Goal: Task Accomplishment & Management: Use online tool/utility

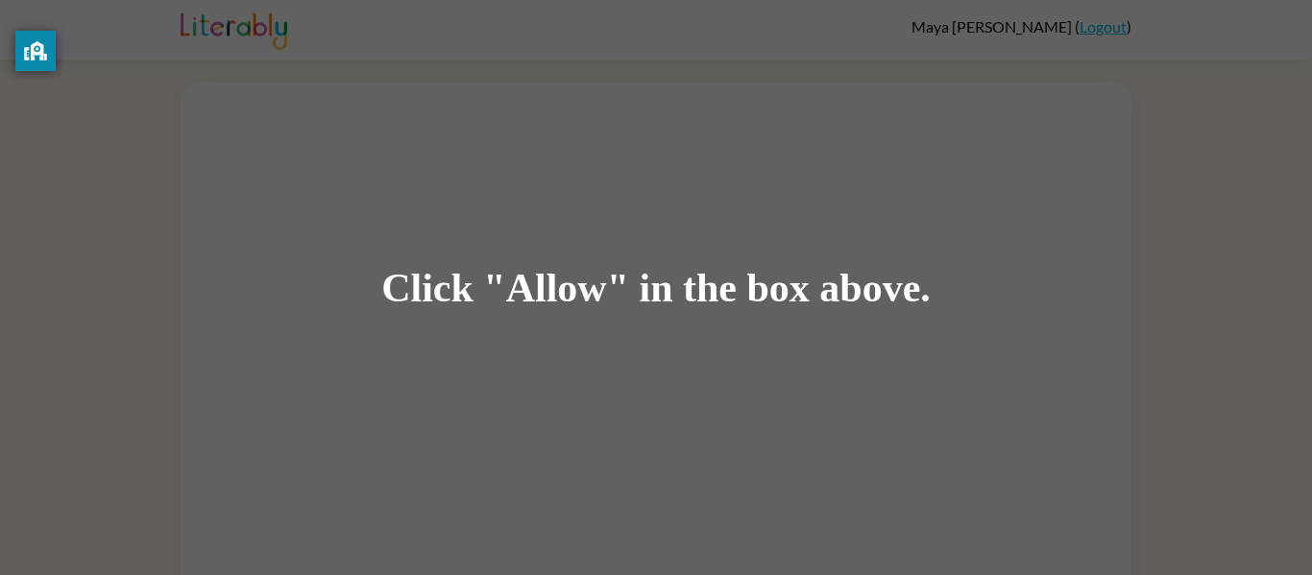
scroll to position [1, 0]
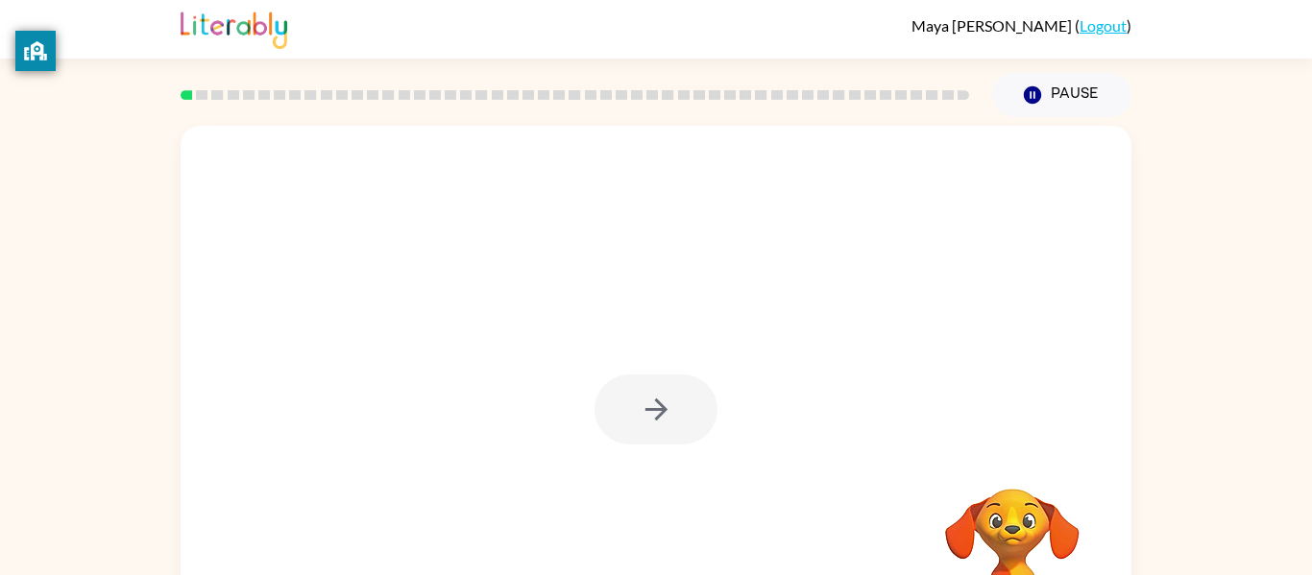
click at [1189, 388] on div "Your browser must support playing .mp4 files to use Literably. Please try using…" at bounding box center [656, 395] width 1312 height 557
click at [1156, 396] on div "Your browser must support playing .mp4 files to use Literably. Please try using…" at bounding box center [656, 395] width 1312 height 557
click at [674, 399] on button "button" at bounding box center [656, 410] width 123 height 70
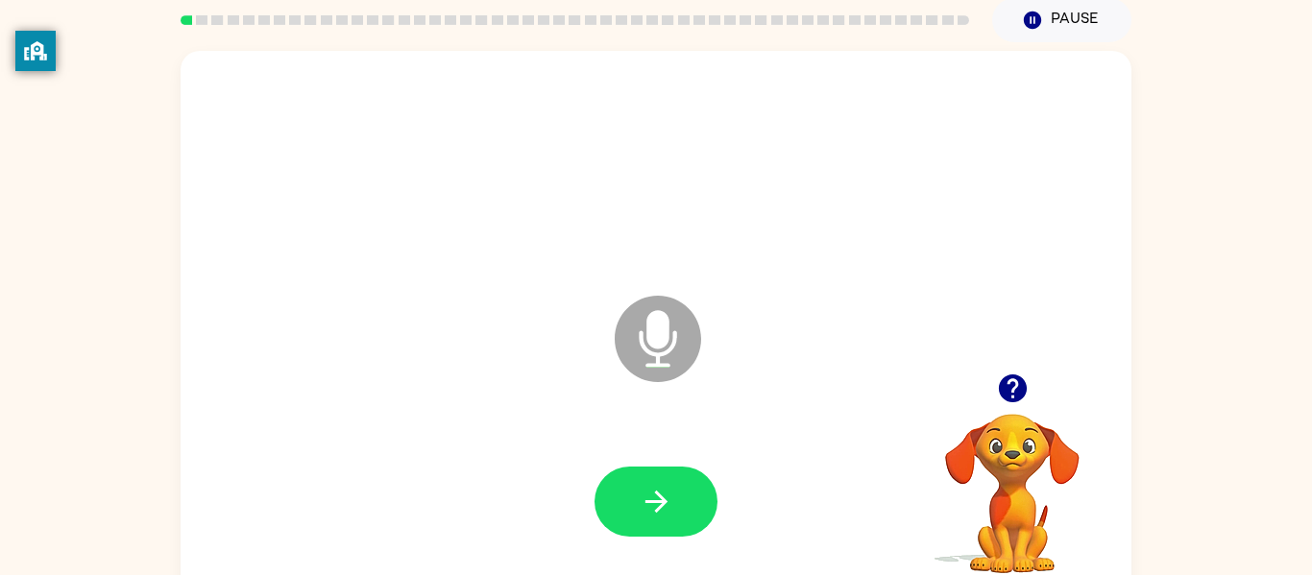
scroll to position [100, 0]
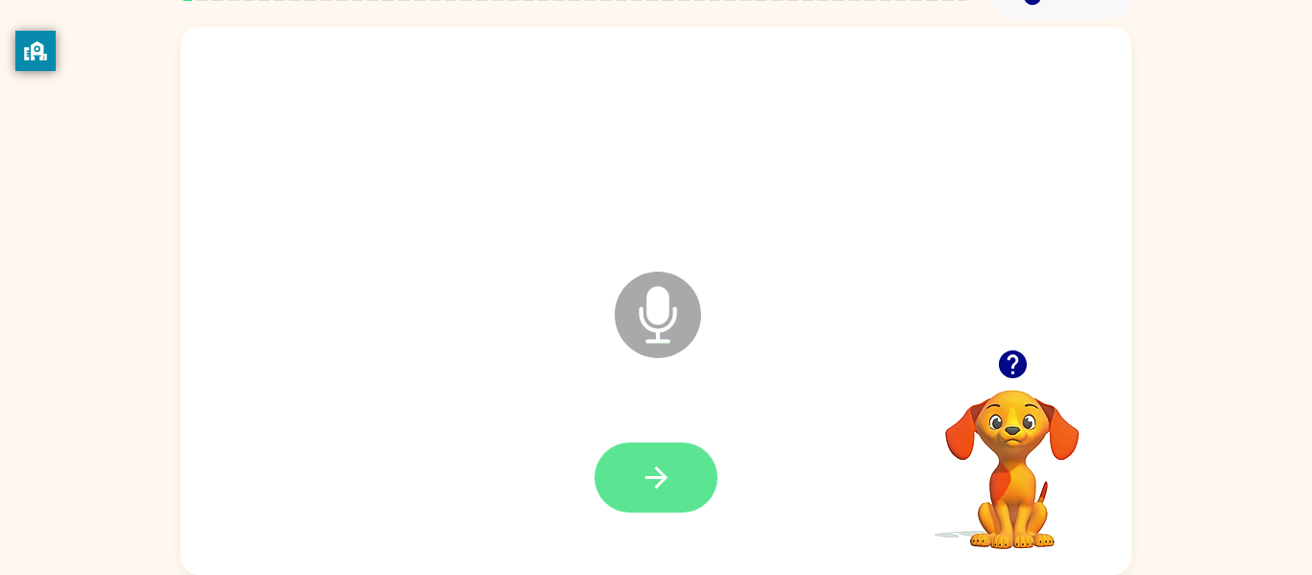
click at [676, 489] on button "button" at bounding box center [656, 478] width 123 height 70
click at [656, 456] on button "button" at bounding box center [656, 478] width 123 height 70
click at [673, 473] on button "button" at bounding box center [656, 478] width 123 height 70
click at [678, 476] on button "button" at bounding box center [656, 478] width 123 height 70
click at [674, 478] on button "button" at bounding box center [656, 478] width 123 height 70
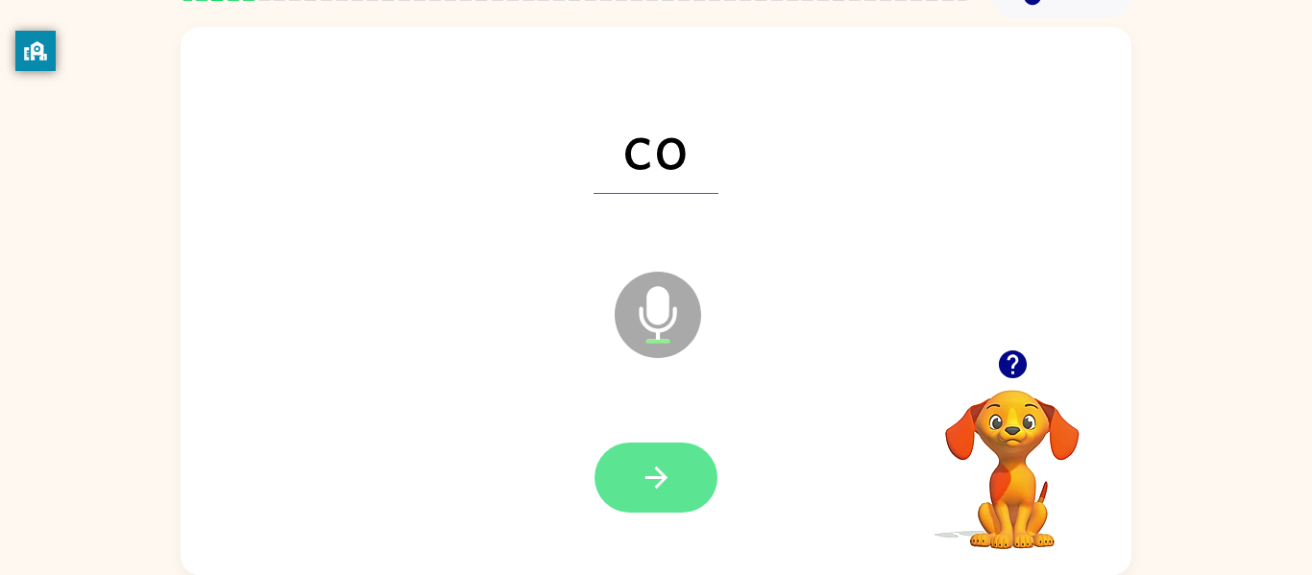
click at [666, 487] on icon "button" at bounding box center [657, 478] width 34 height 34
click at [657, 481] on icon "button" at bounding box center [657, 478] width 34 height 34
click at [667, 456] on button "button" at bounding box center [656, 478] width 123 height 70
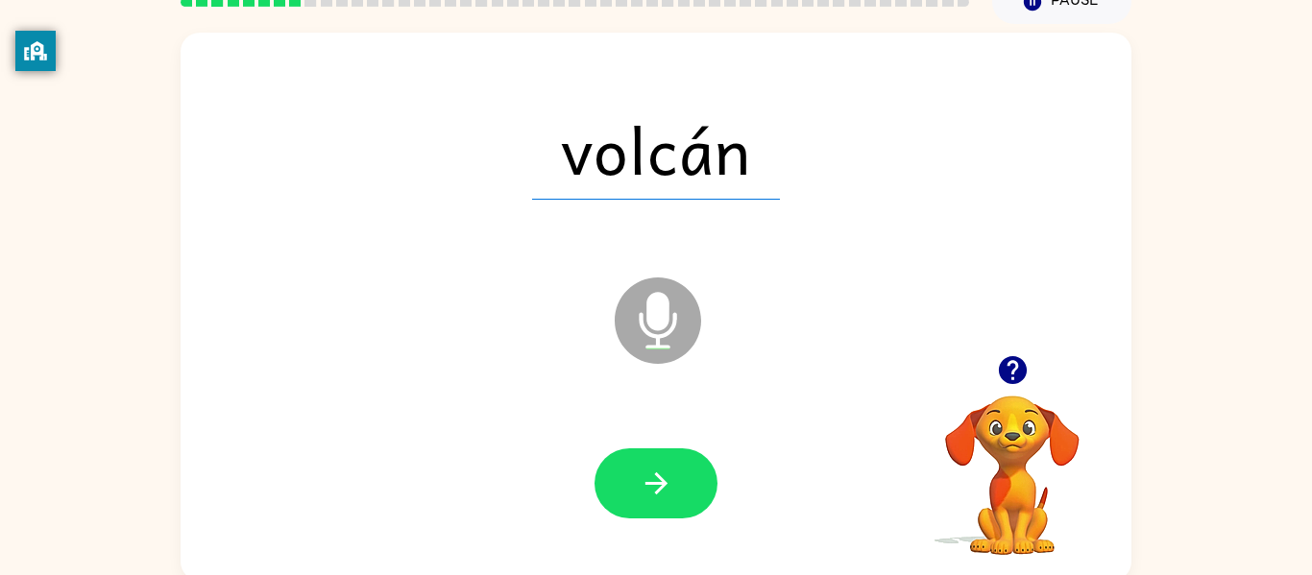
scroll to position [84, 0]
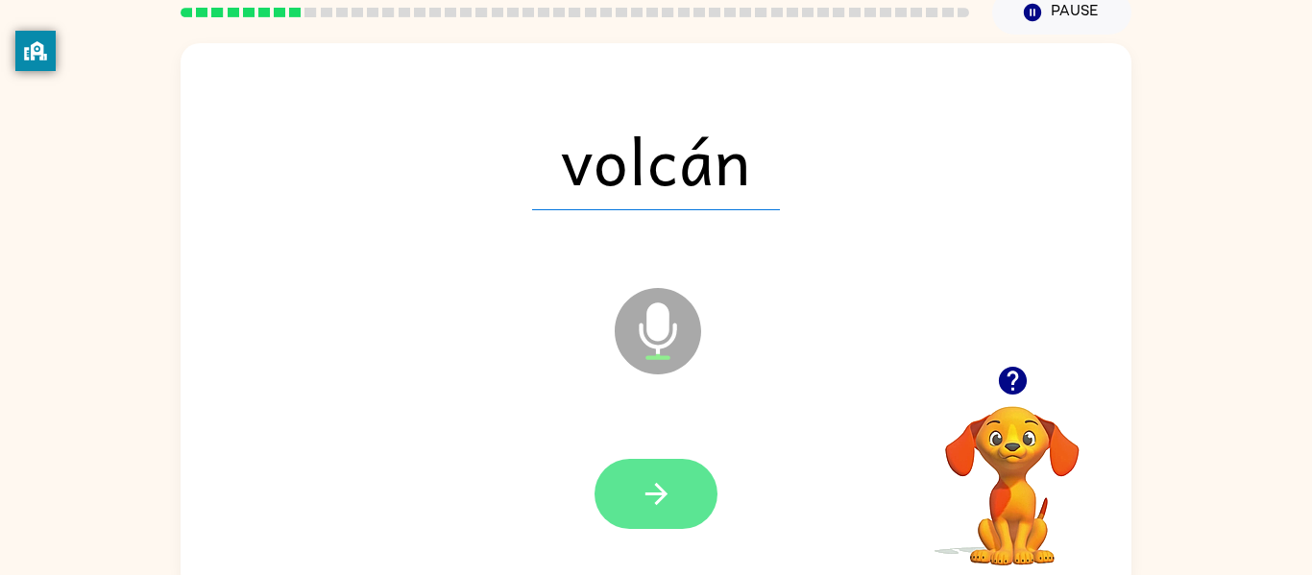
click at [658, 486] on icon "button" at bounding box center [655, 494] width 22 height 22
click at [692, 509] on button "button" at bounding box center [656, 494] width 123 height 70
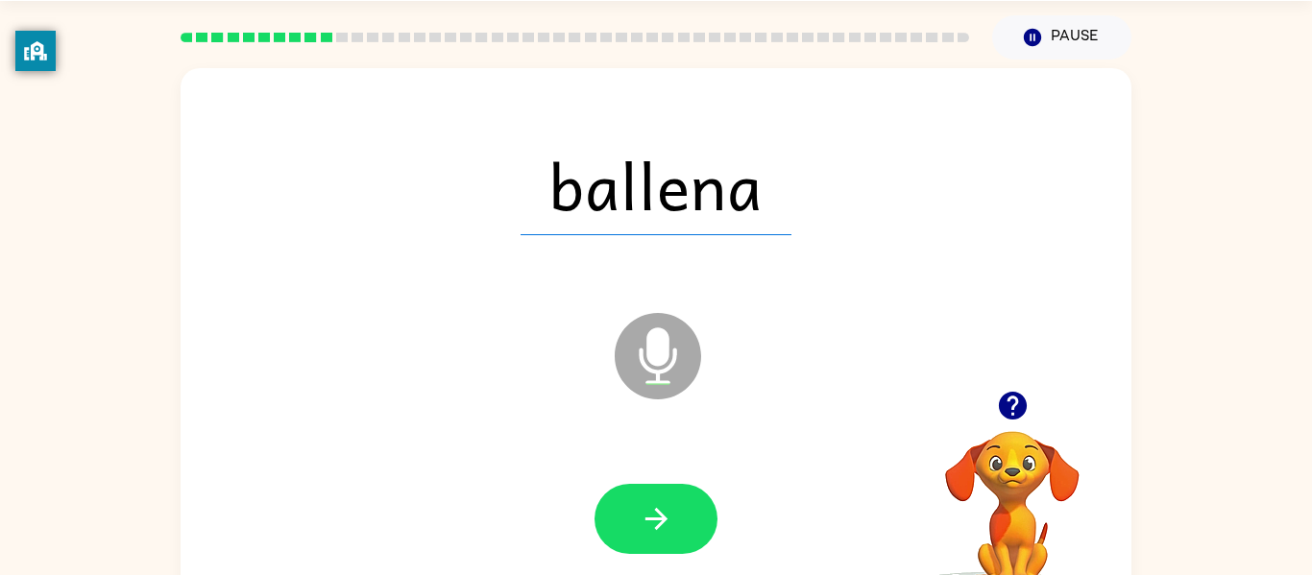
scroll to position [49, 0]
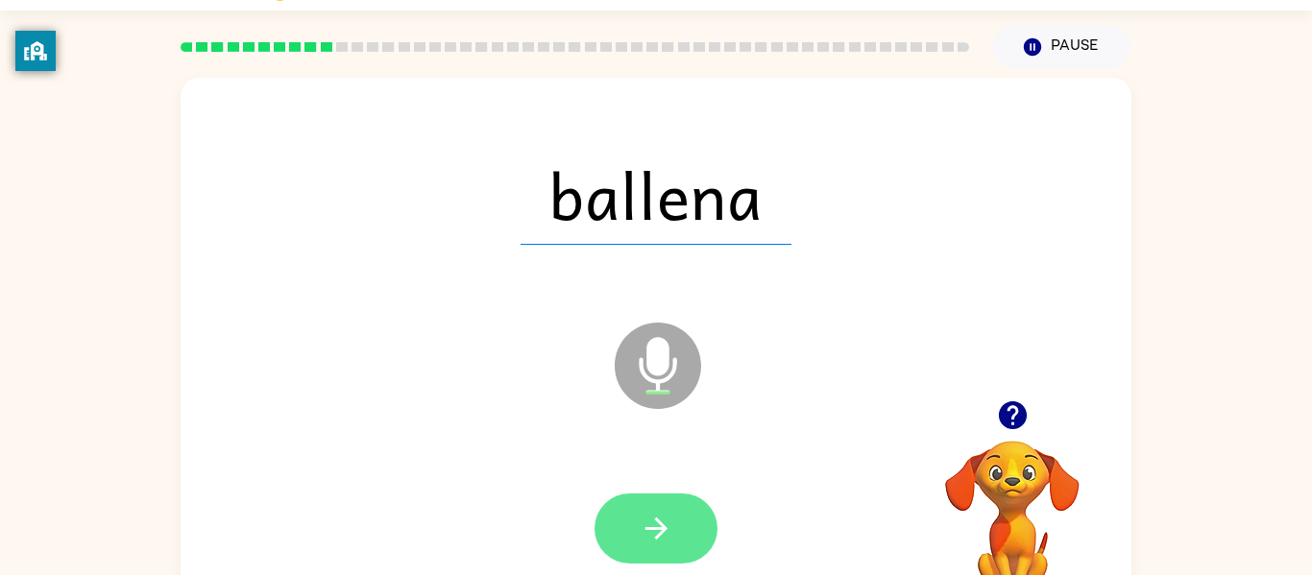
click at [667, 520] on icon "button" at bounding box center [657, 529] width 34 height 34
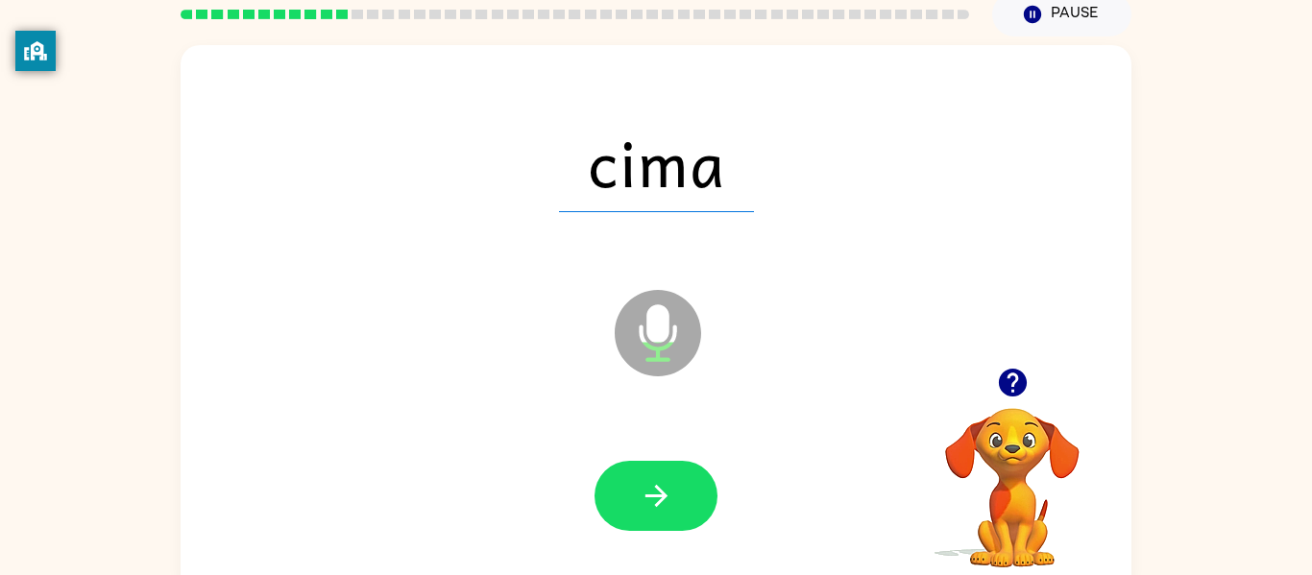
scroll to position [100, 0]
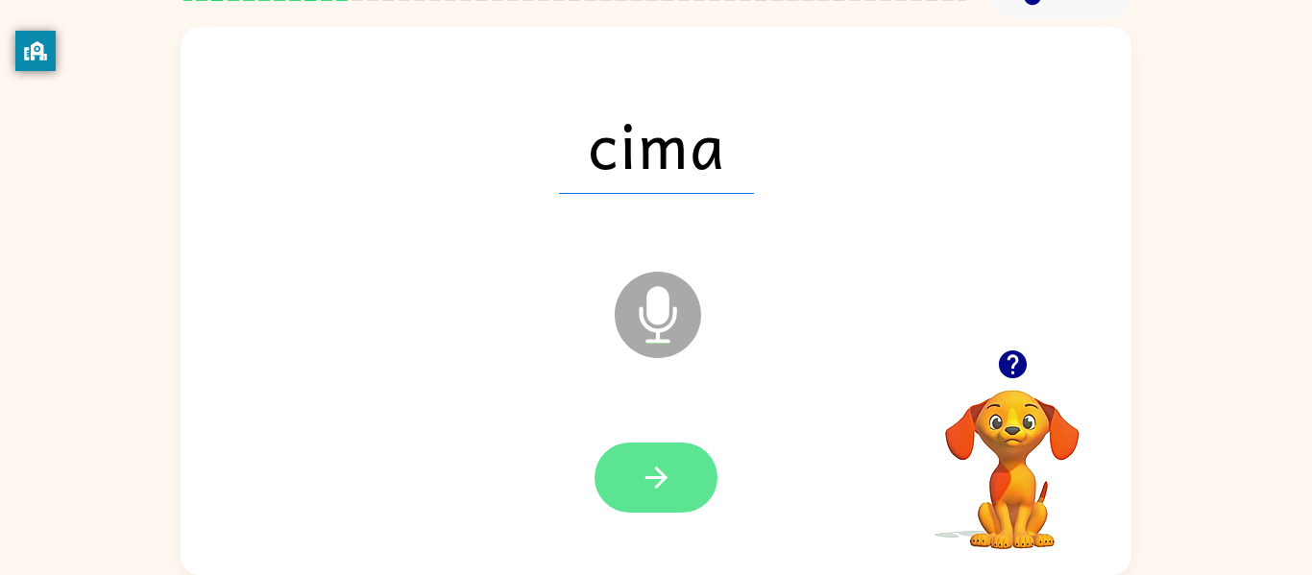
click at [661, 492] on icon "button" at bounding box center [657, 478] width 34 height 34
click at [638, 469] on button "button" at bounding box center [656, 478] width 123 height 70
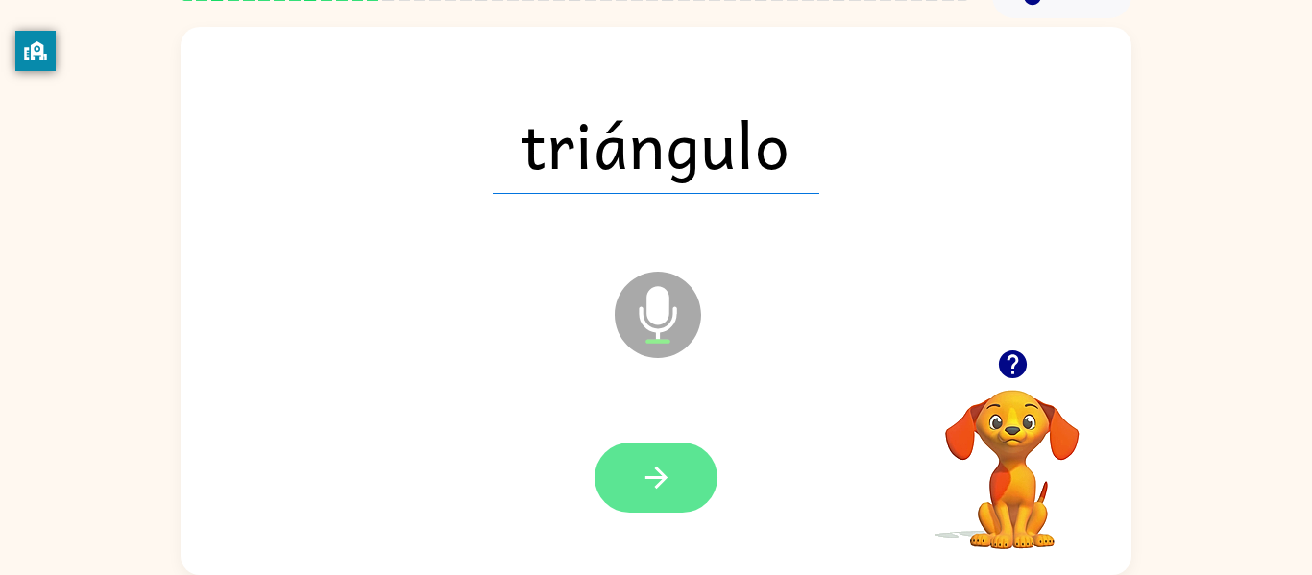
click at [659, 483] on icon "button" at bounding box center [655, 478] width 22 height 22
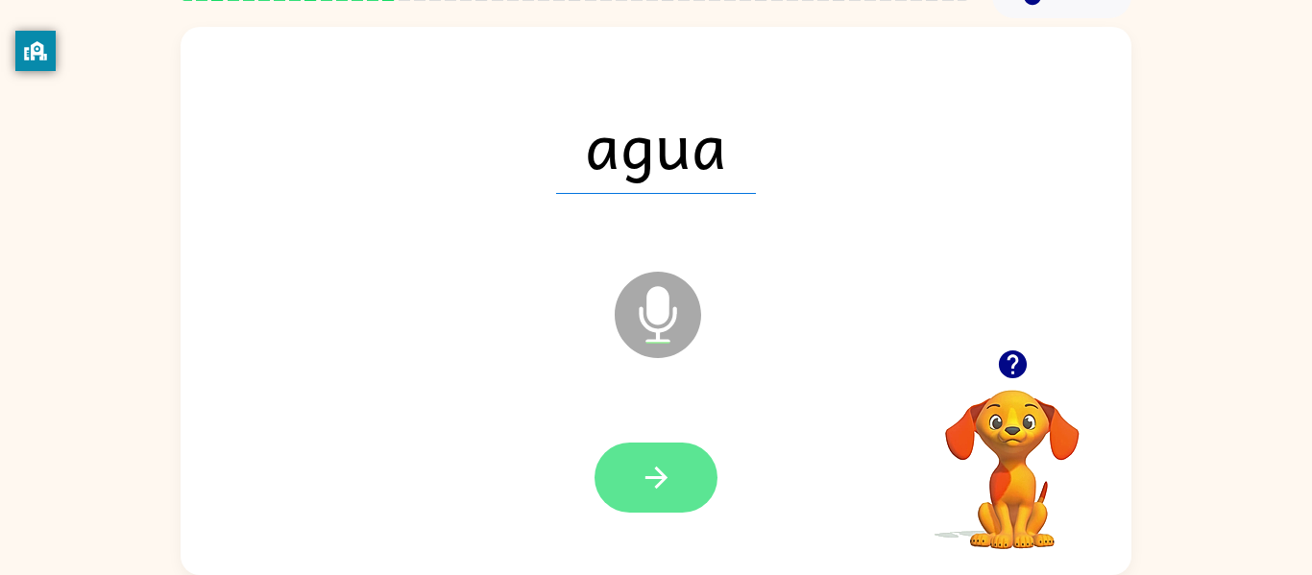
click at [662, 456] on button "button" at bounding box center [656, 478] width 123 height 70
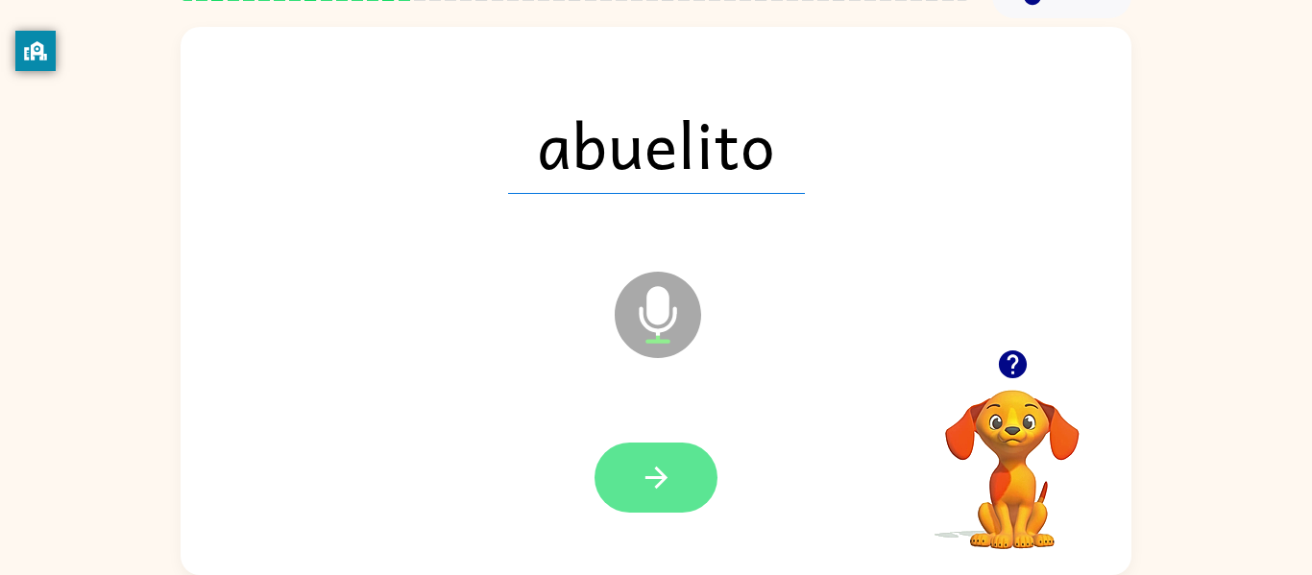
click at [652, 465] on icon "button" at bounding box center [657, 478] width 34 height 34
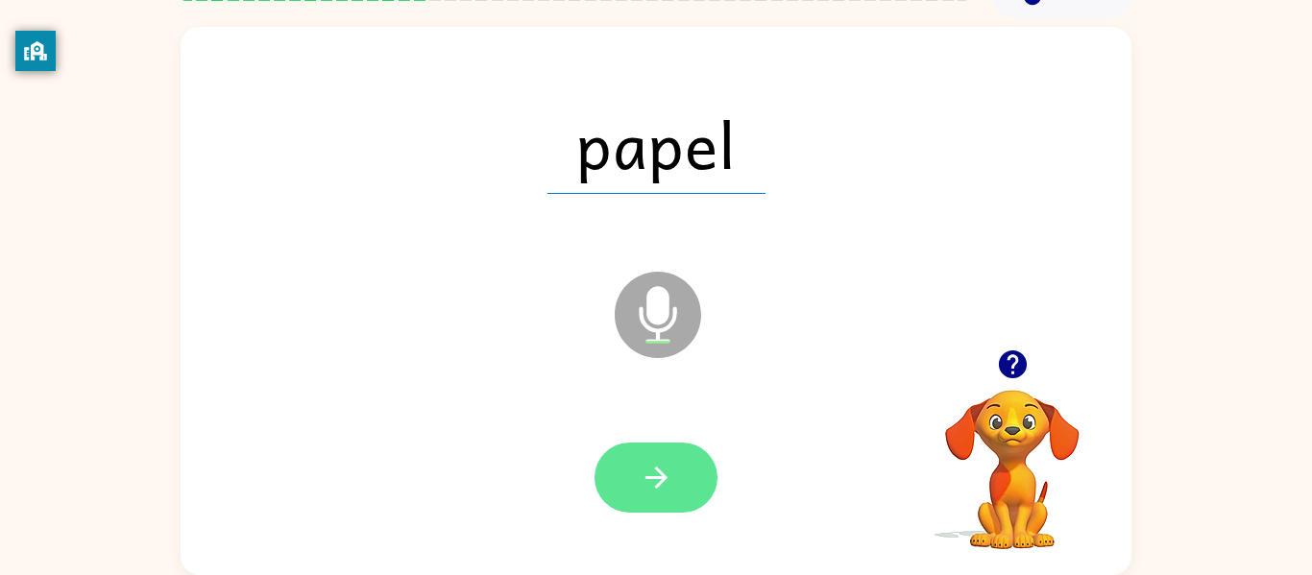
click at [665, 493] on icon "button" at bounding box center [657, 478] width 34 height 34
click at [665, 471] on icon "button" at bounding box center [657, 478] width 34 height 34
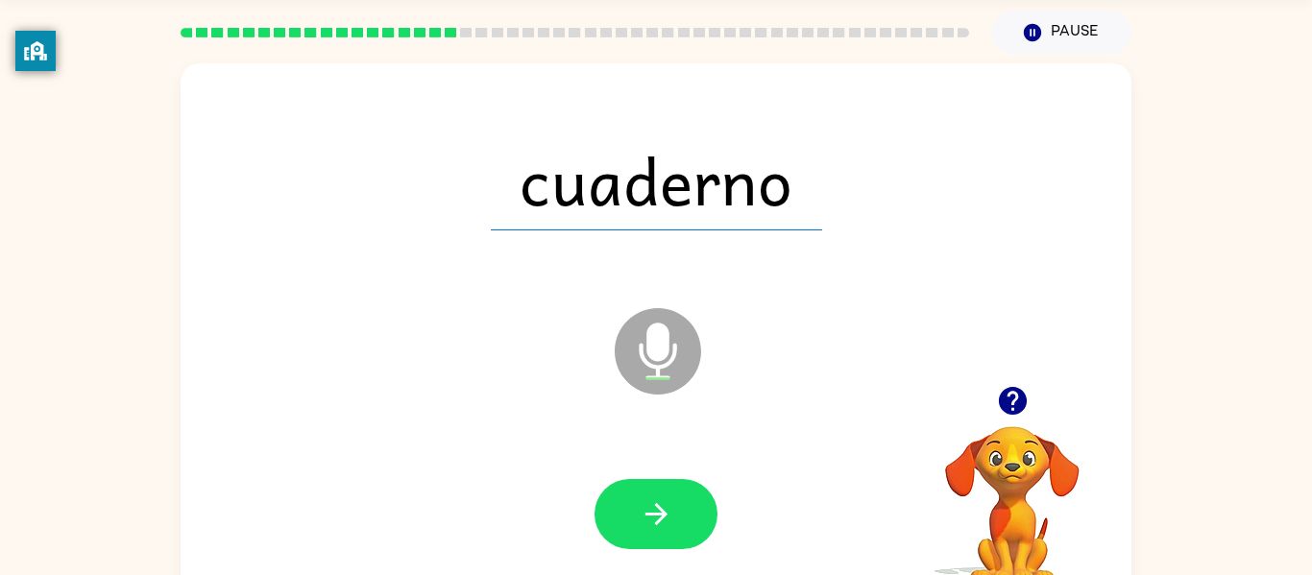
scroll to position [62, 0]
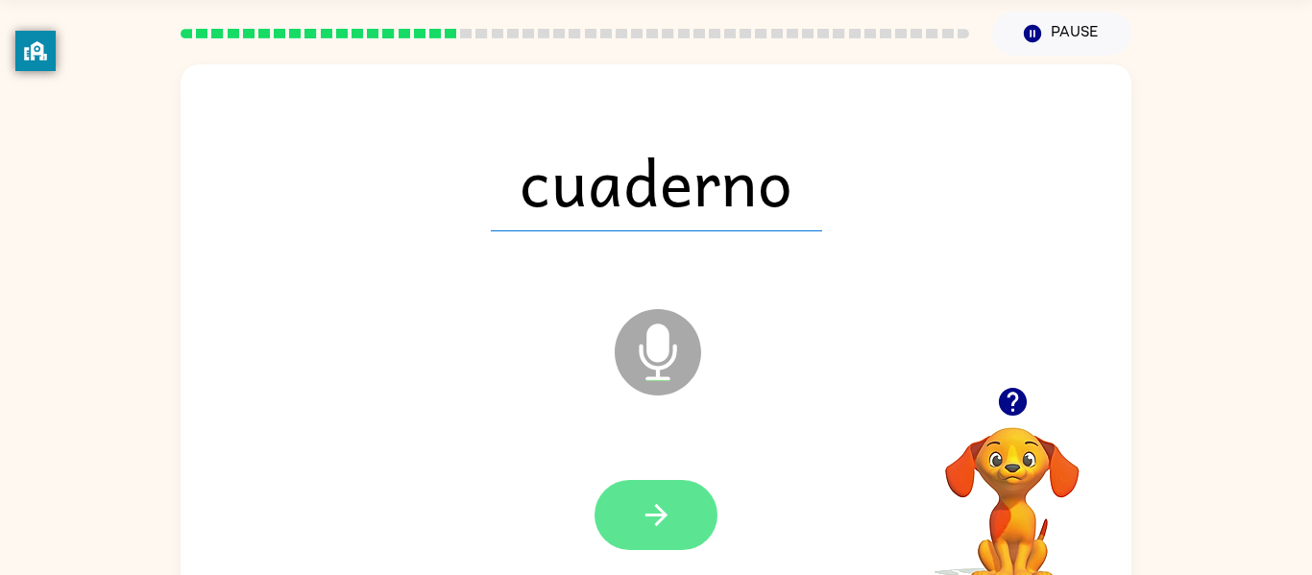
click at [674, 523] on button "button" at bounding box center [656, 515] width 123 height 70
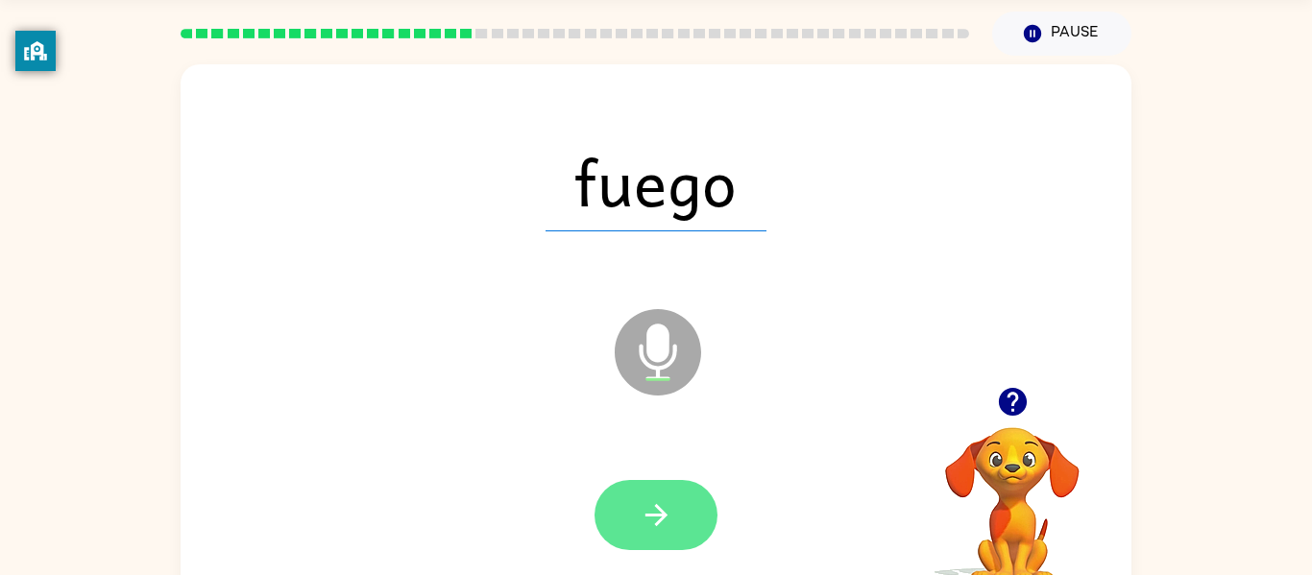
click at [660, 522] on icon "button" at bounding box center [655, 515] width 22 height 22
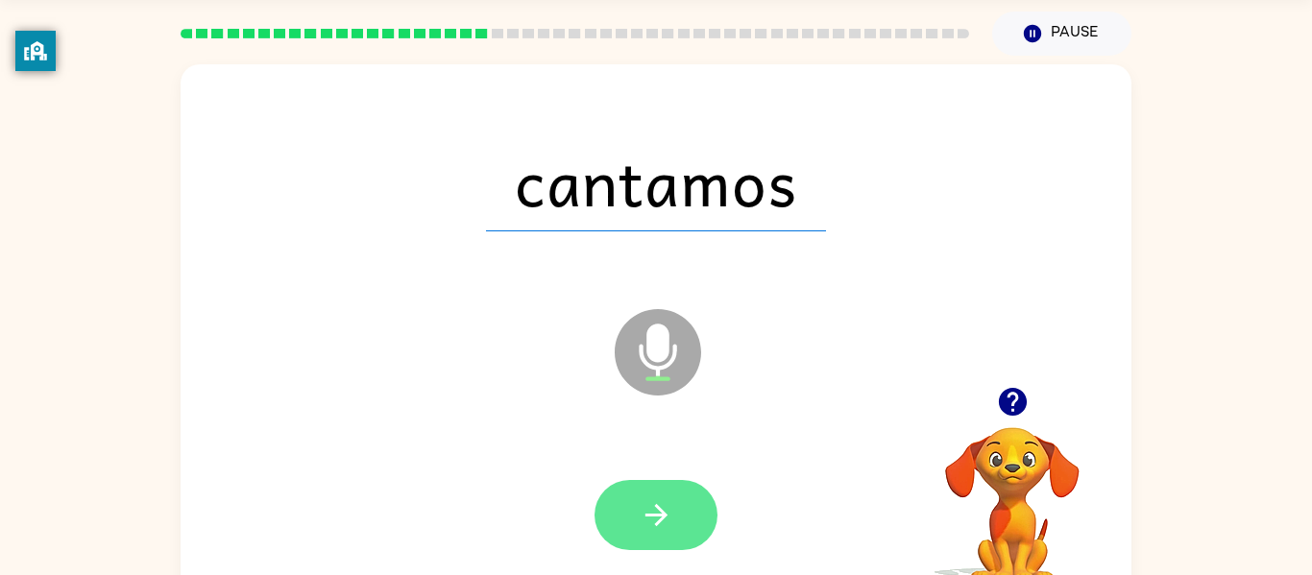
click at [656, 481] on button "button" at bounding box center [656, 515] width 123 height 70
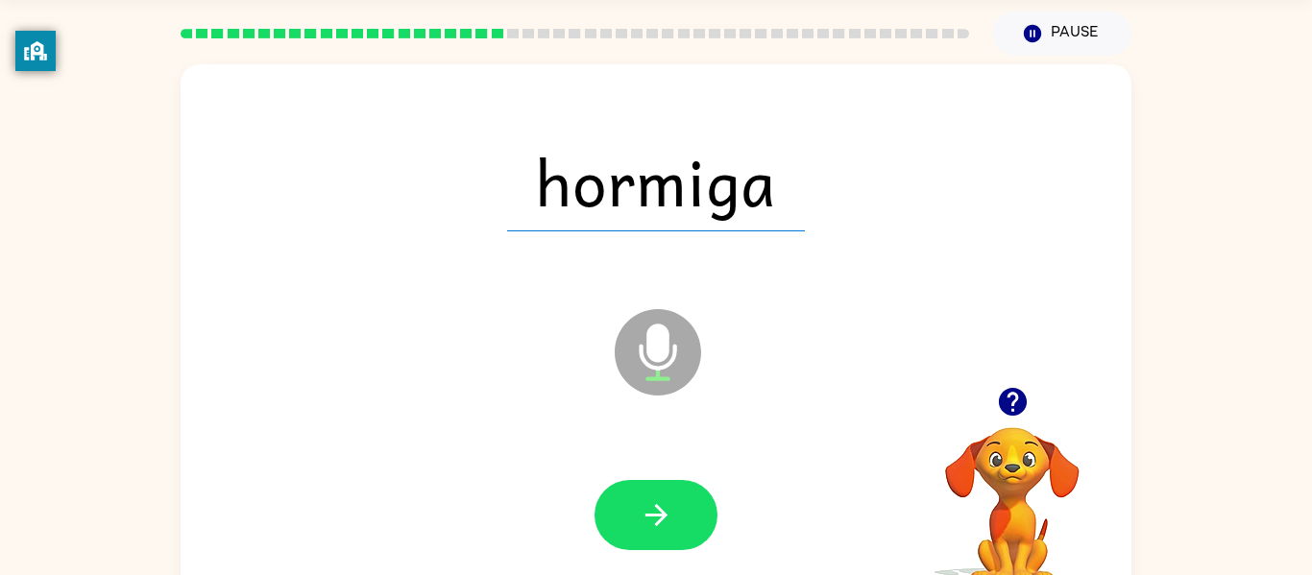
click at [656, 566] on div at bounding box center [656, 516] width 912 height 158
click at [662, 495] on button "button" at bounding box center [656, 515] width 123 height 70
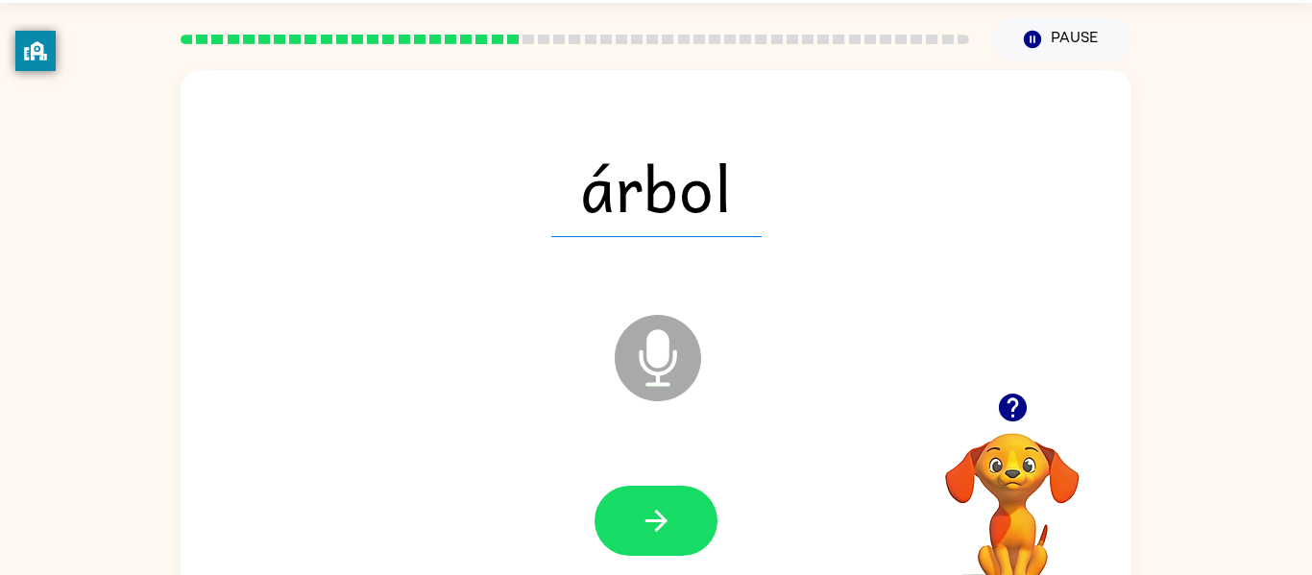
scroll to position [38, 0]
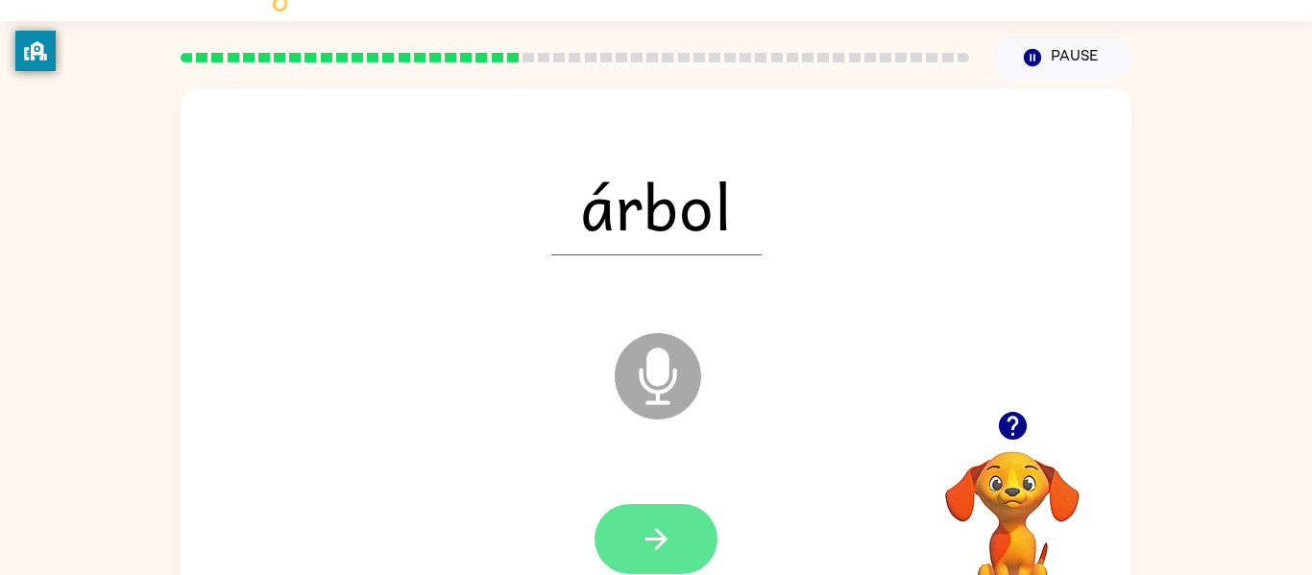
click at [662, 544] on icon "button" at bounding box center [655, 539] width 22 height 22
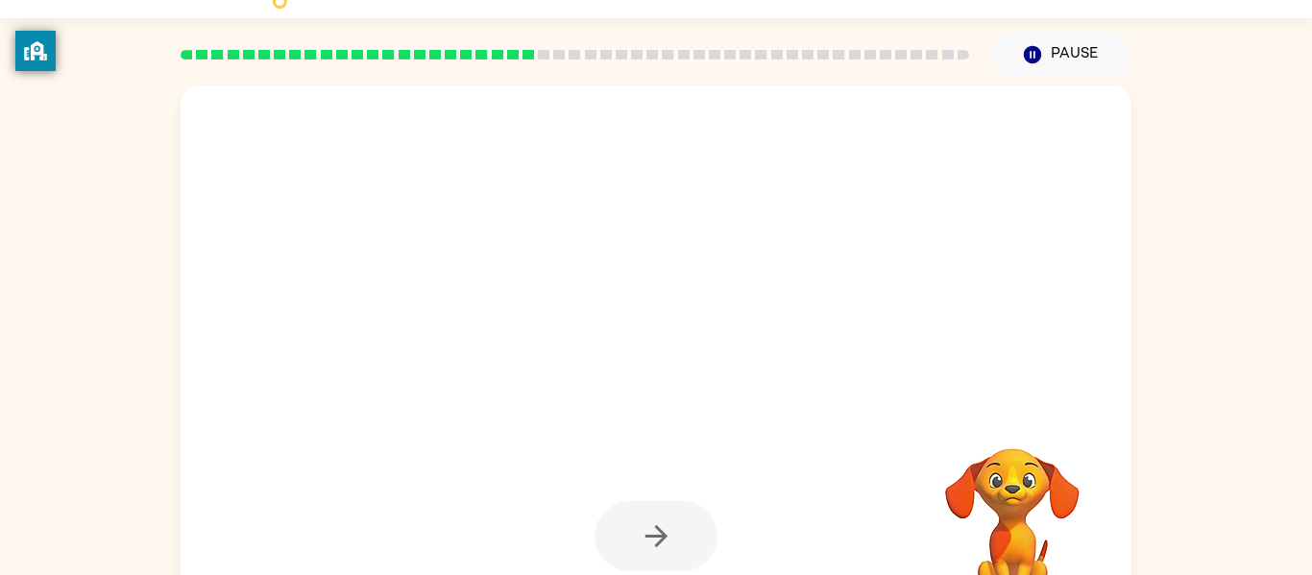
scroll to position [44, 0]
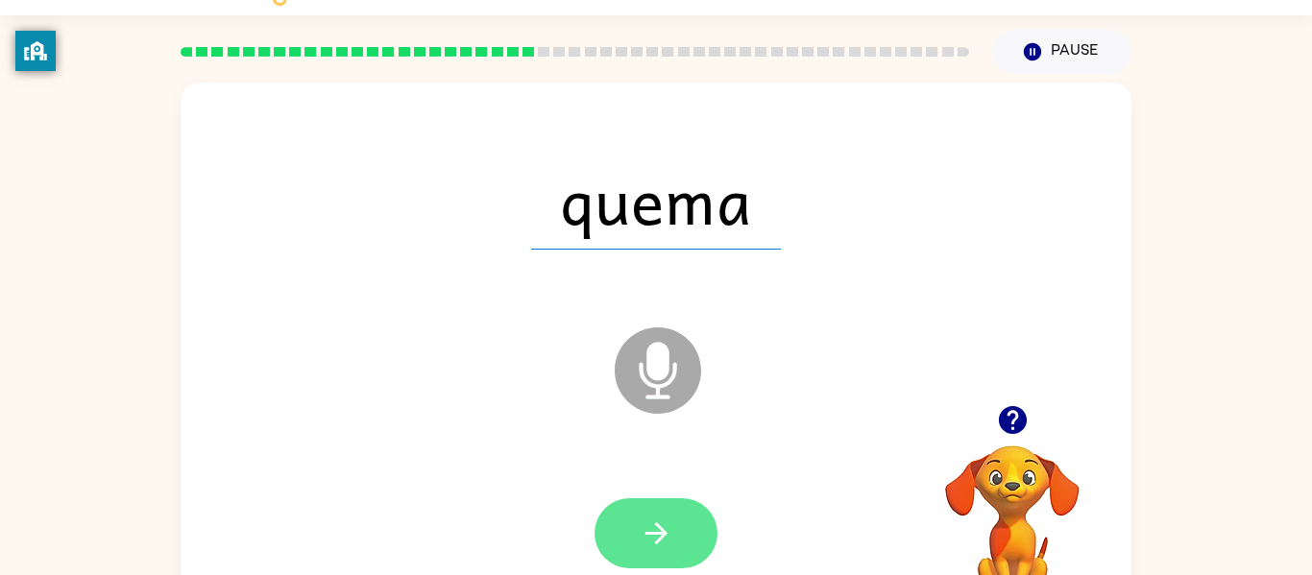
click at [645, 521] on icon "button" at bounding box center [657, 534] width 34 height 34
click at [699, 522] on button "button" at bounding box center [656, 533] width 123 height 70
click at [671, 551] on button "button" at bounding box center [656, 533] width 123 height 70
click at [657, 532] on icon "button" at bounding box center [655, 533] width 22 height 22
click at [657, 561] on button "button" at bounding box center [656, 533] width 123 height 70
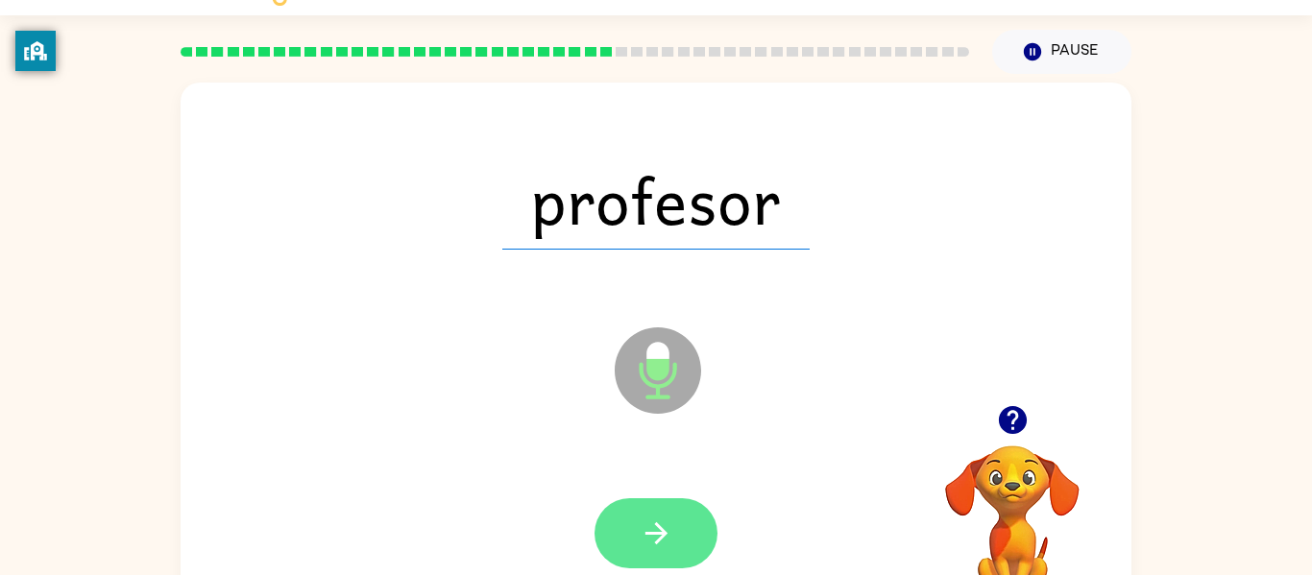
click at [666, 509] on button "button" at bounding box center [656, 533] width 123 height 70
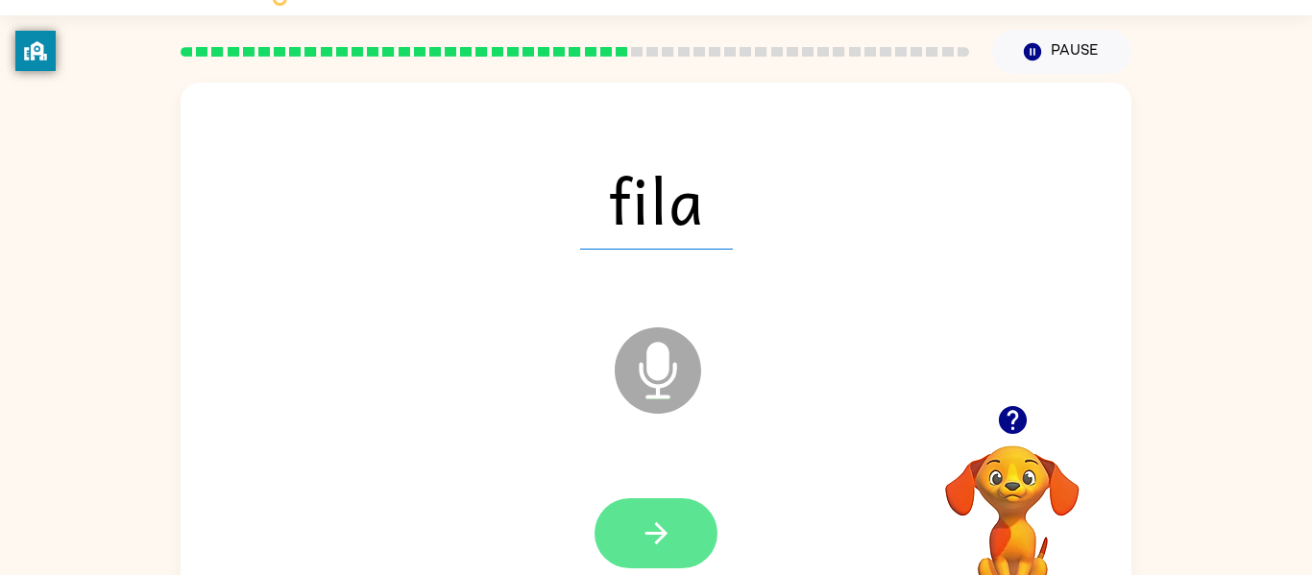
click at [648, 533] on icon "button" at bounding box center [655, 533] width 22 height 22
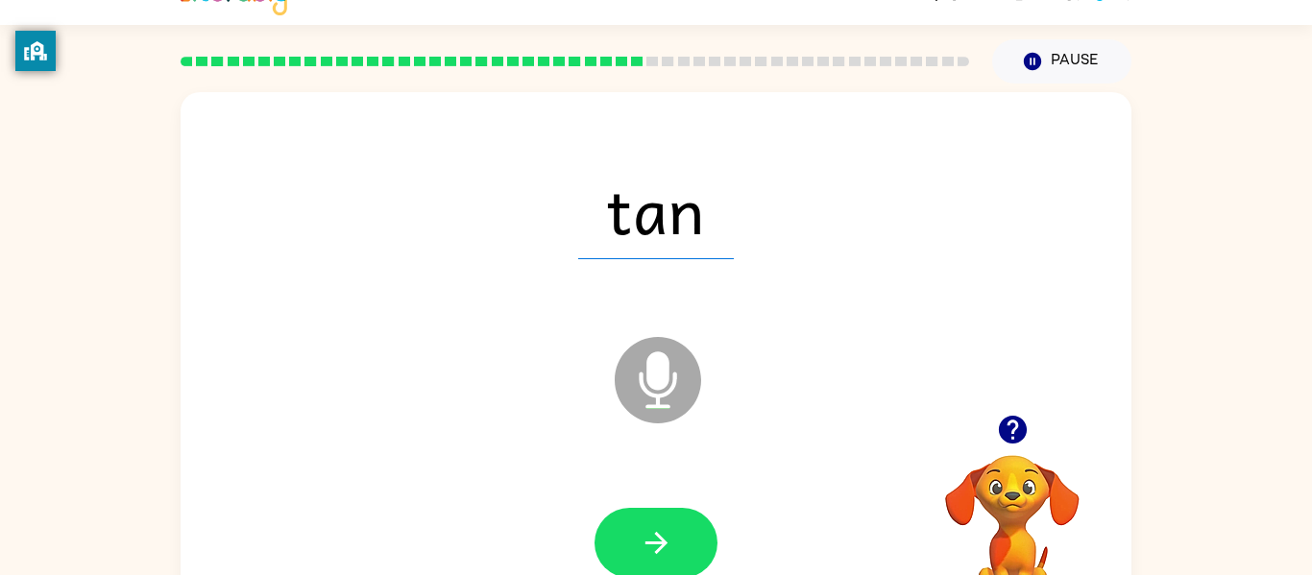
scroll to position [26, 0]
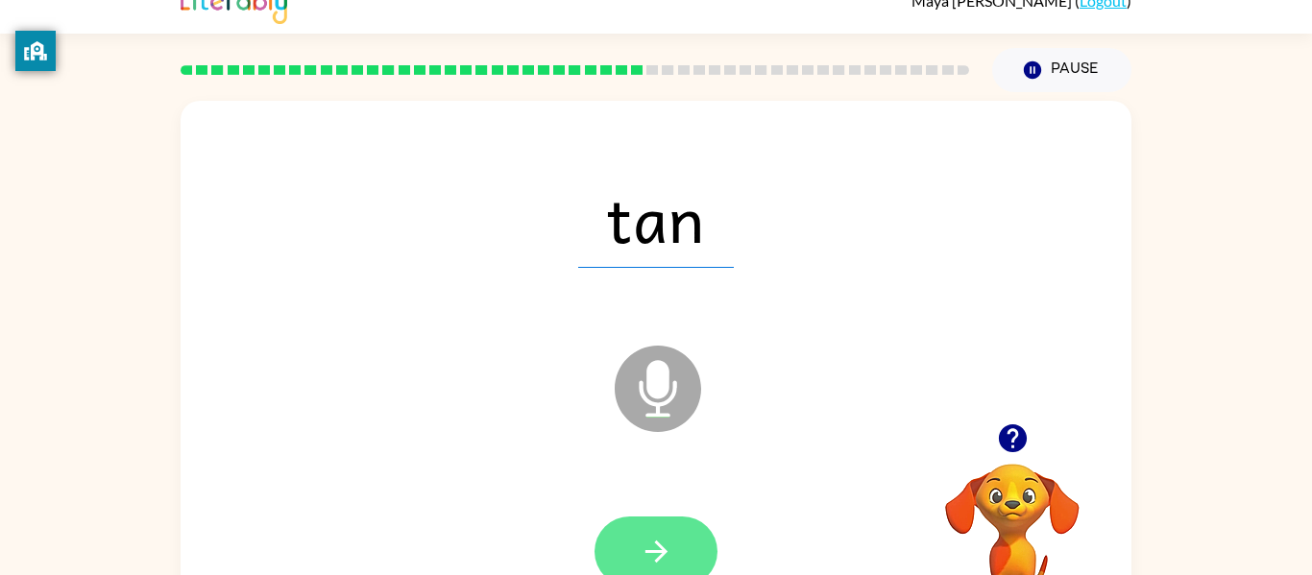
click at [665, 546] on icon "button" at bounding box center [657, 552] width 34 height 34
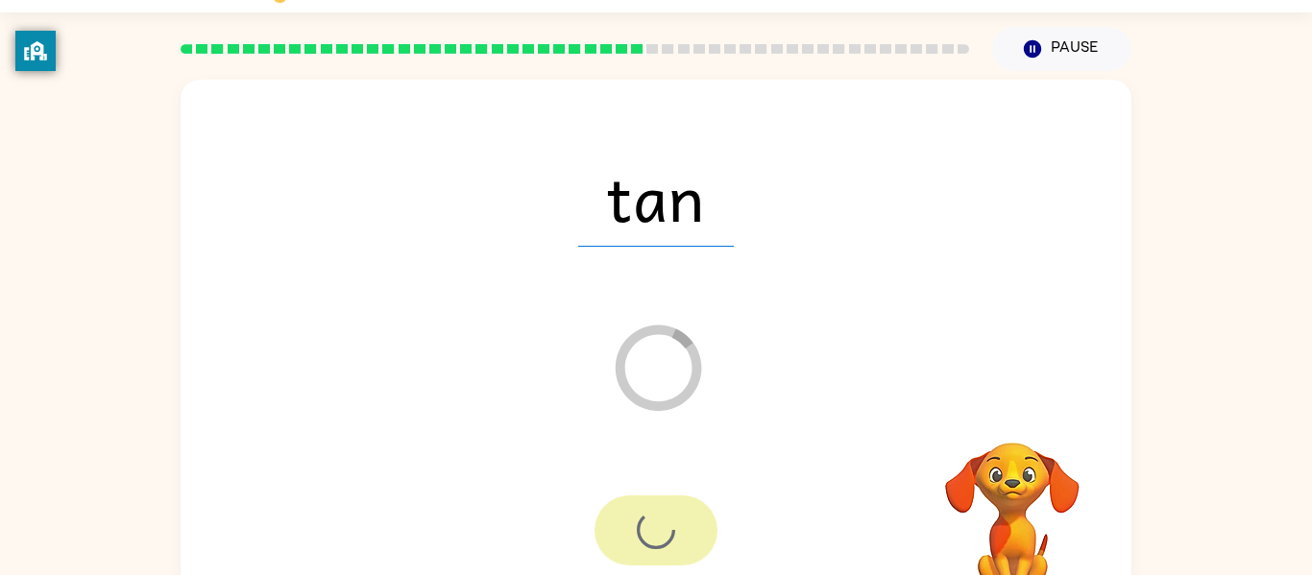
scroll to position [44, 0]
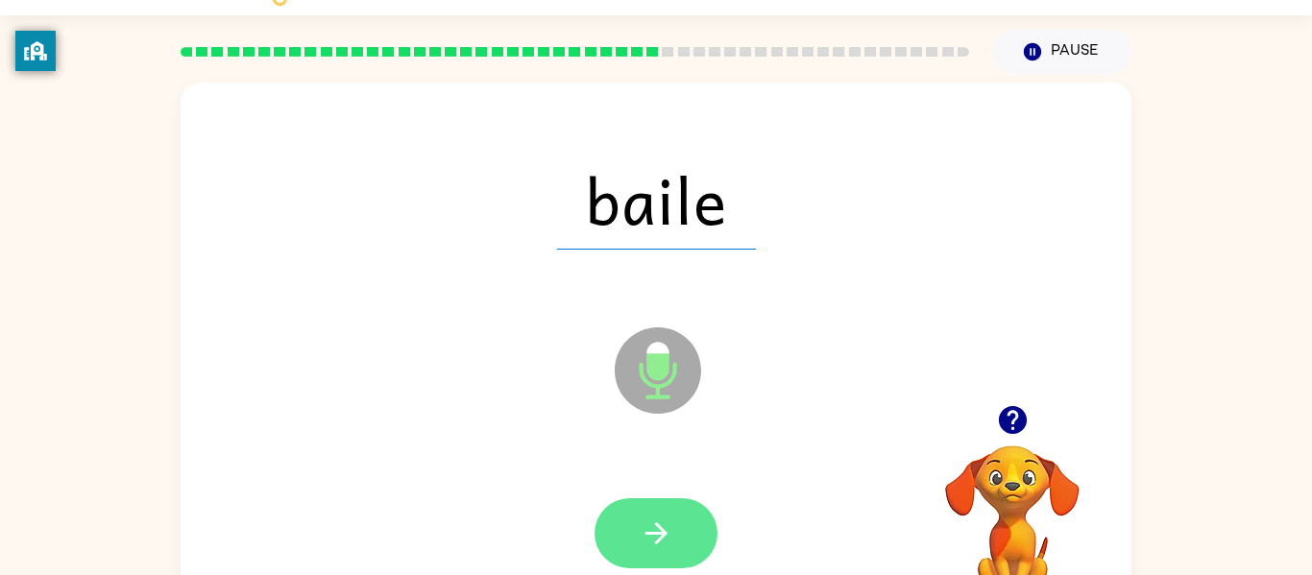
click at [692, 527] on button "button" at bounding box center [656, 533] width 123 height 70
click at [672, 540] on icon "button" at bounding box center [657, 534] width 34 height 34
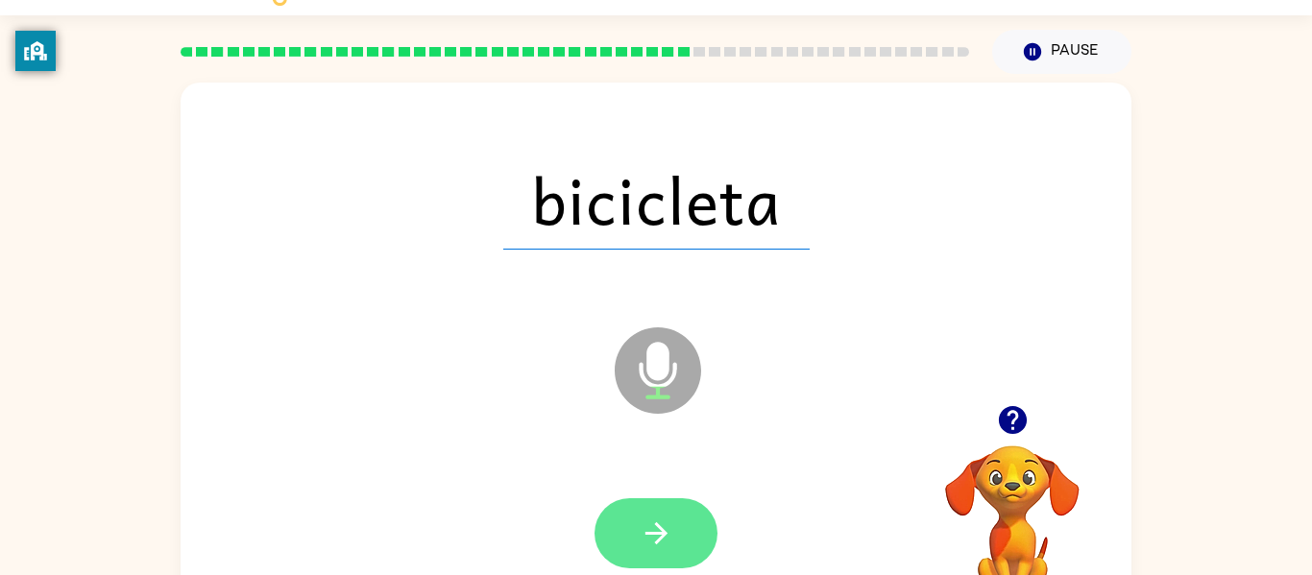
click at [611, 530] on button "button" at bounding box center [656, 533] width 123 height 70
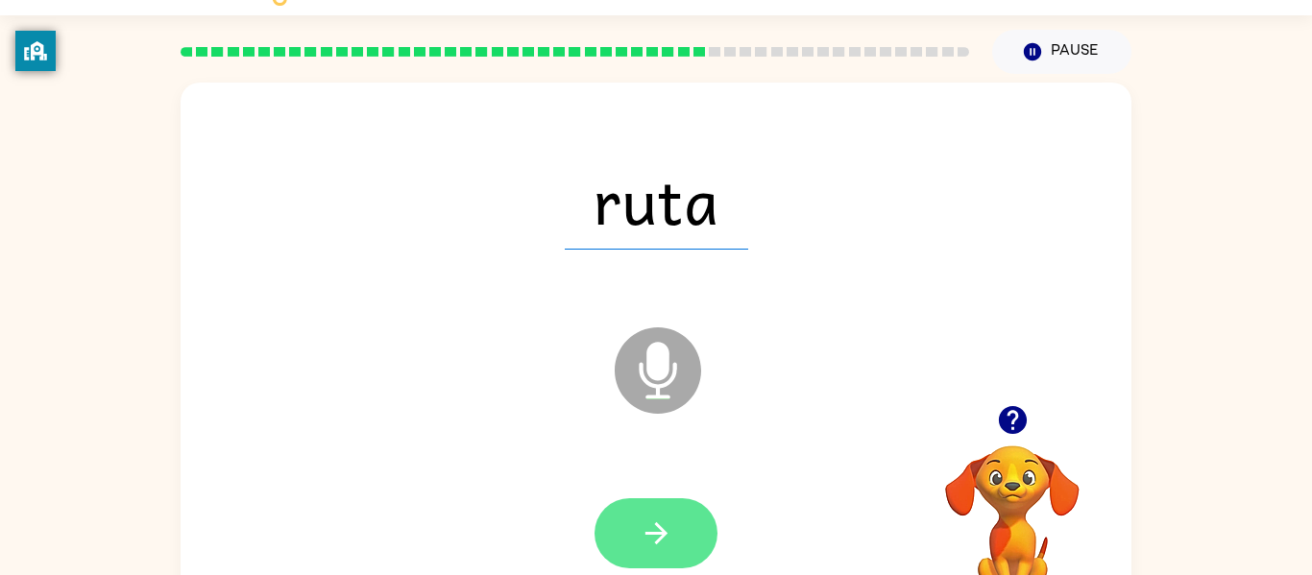
click at [678, 516] on button "button" at bounding box center [656, 533] width 123 height 70
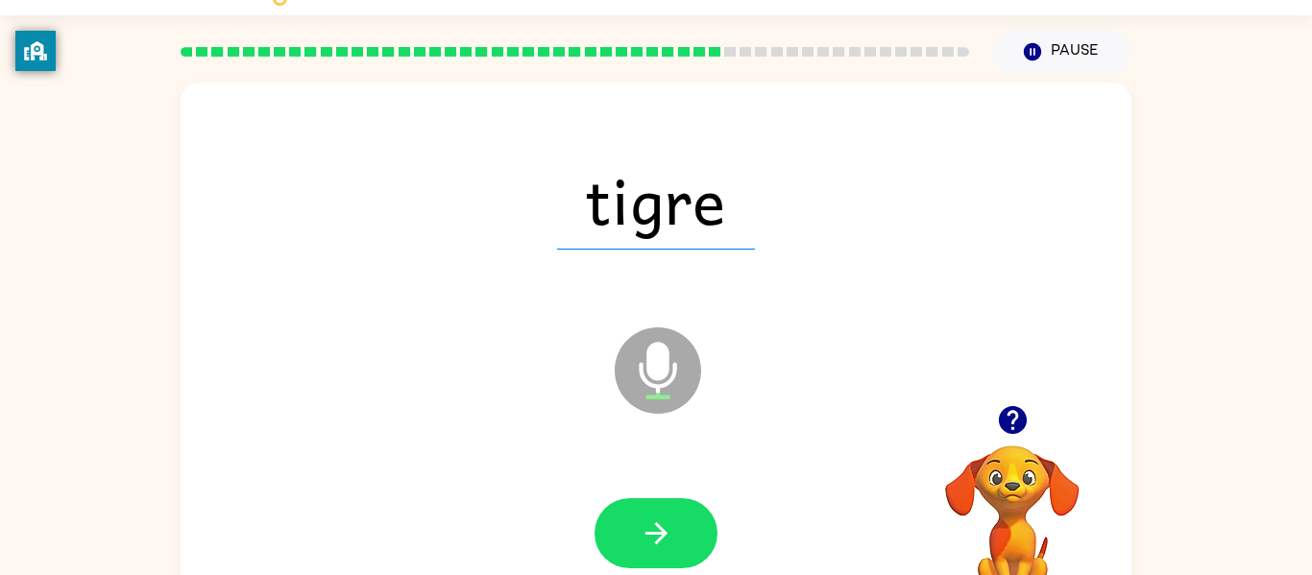
click at [709, 566] on div at bounding box center [656, 533] width 123 height 70
click at [656, 514] on button "button" at bounding box center [656, 533] width 123 height 70
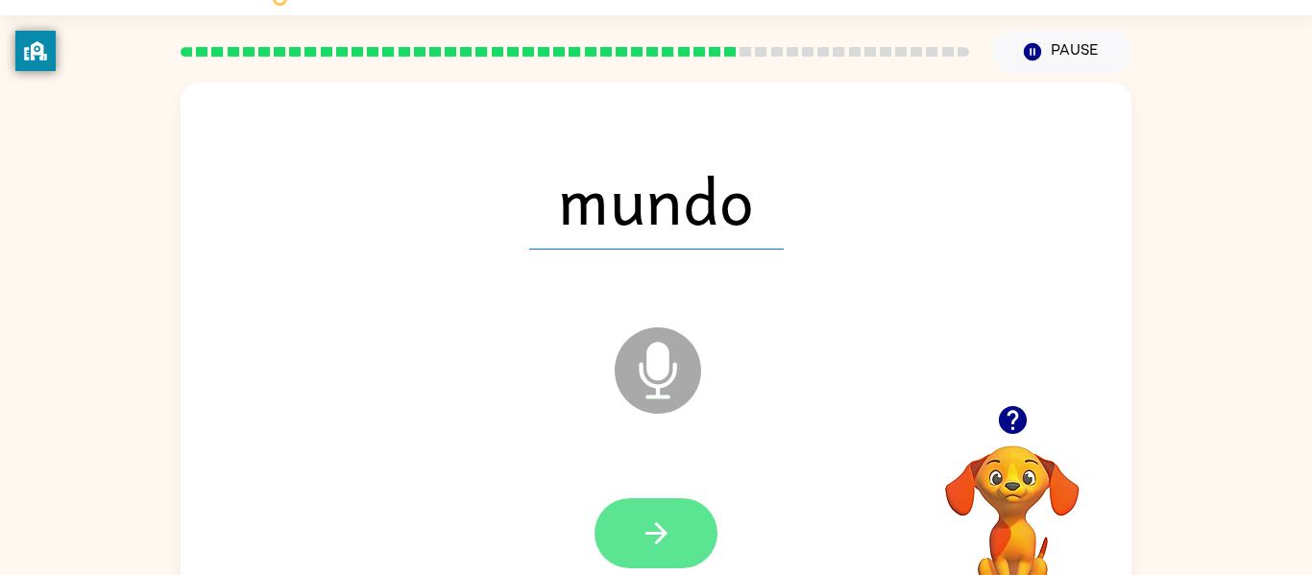
click at [657, 523] on icon "button" at bounding box center [655, 533] width 22 height 22
click at [641, 513] on button "button" at bounding box center [656, 533] width 123 height 70
click at [668, 531] on icon "button" at bounding box center [657, 534] width 34 height 34
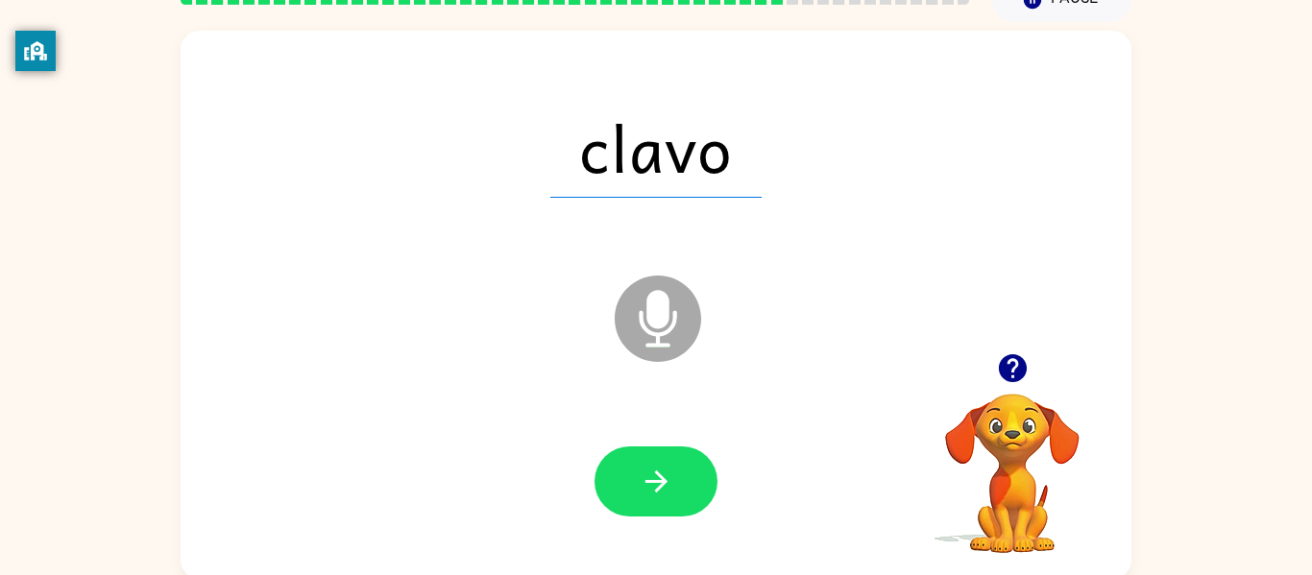
scroll to position [97, 0]
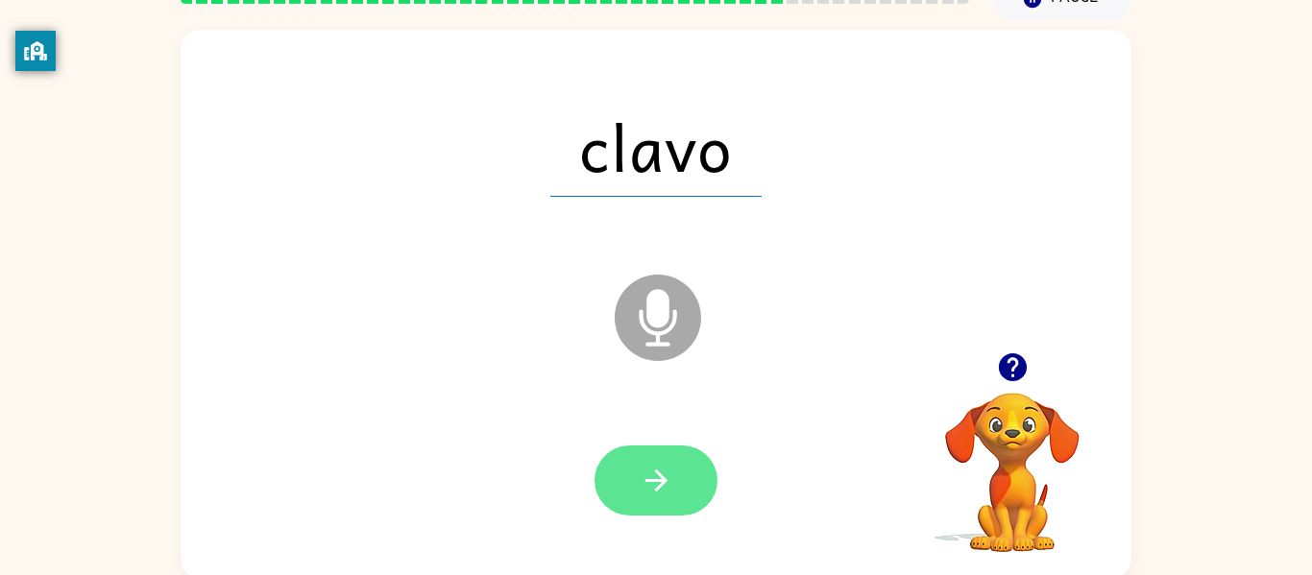
click at [656, 497] on button "button" at bounding box center [656, 481] width 123 height 70
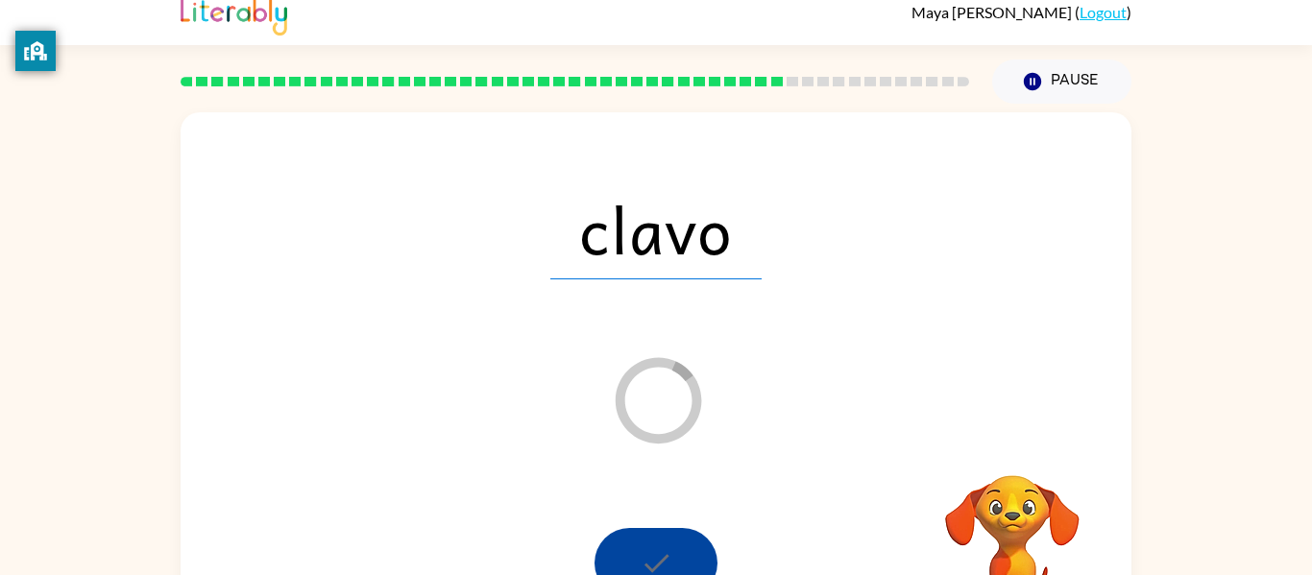
scroll to position [23, 0]
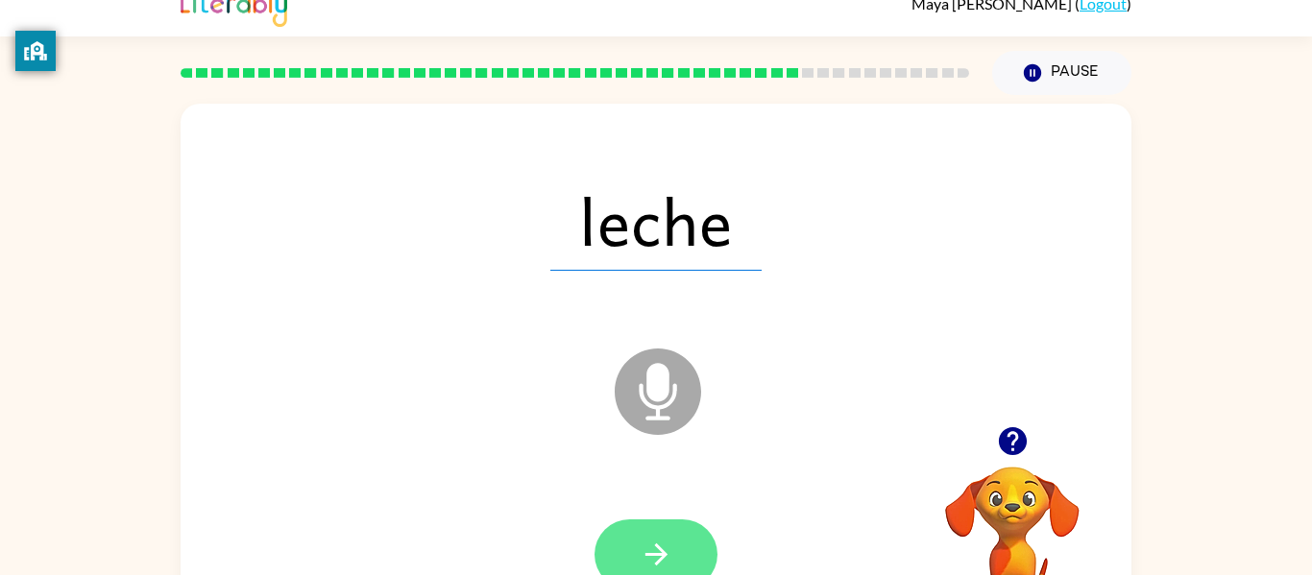
click at [683, 547] on button "button" at bounding box center [656, 555] width 123 height 70
click at [675, 541] on button "button" at bounding box center [656, 555] width 123 height 70
click at [656, 549] on icon "button" at bounding box center [657, 555] width 34 height 34
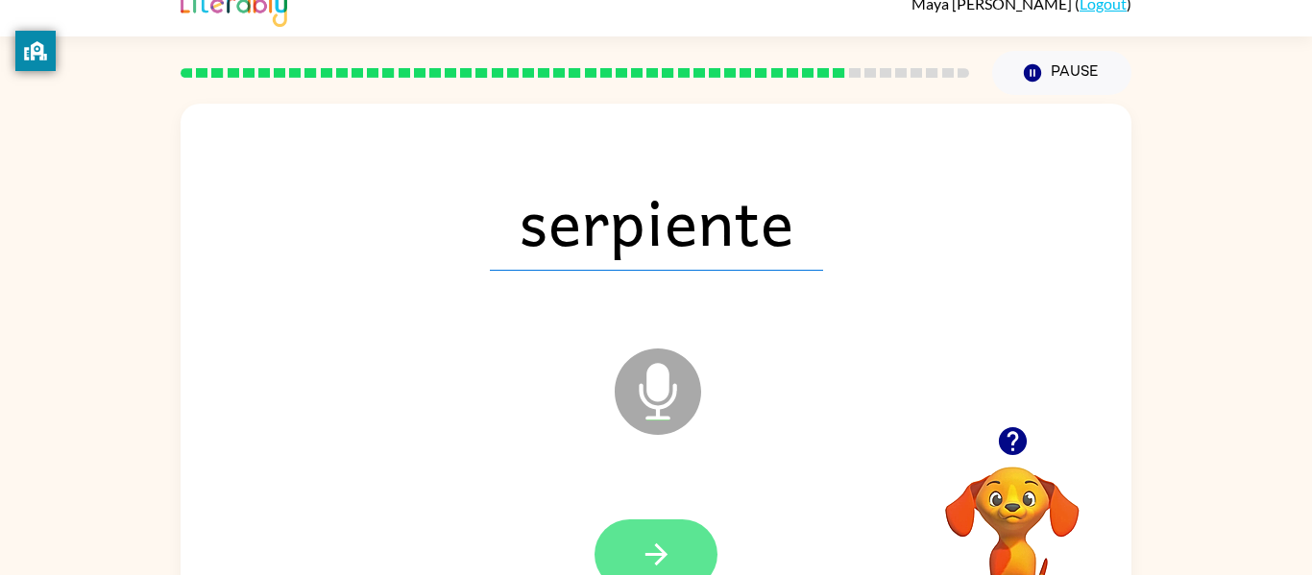
click at [688, 522] on button "button" at bounding box center [656, 555] width 123 height 70
click at [674, 546] on div at bounding box center [656, 555] width 123 height 70
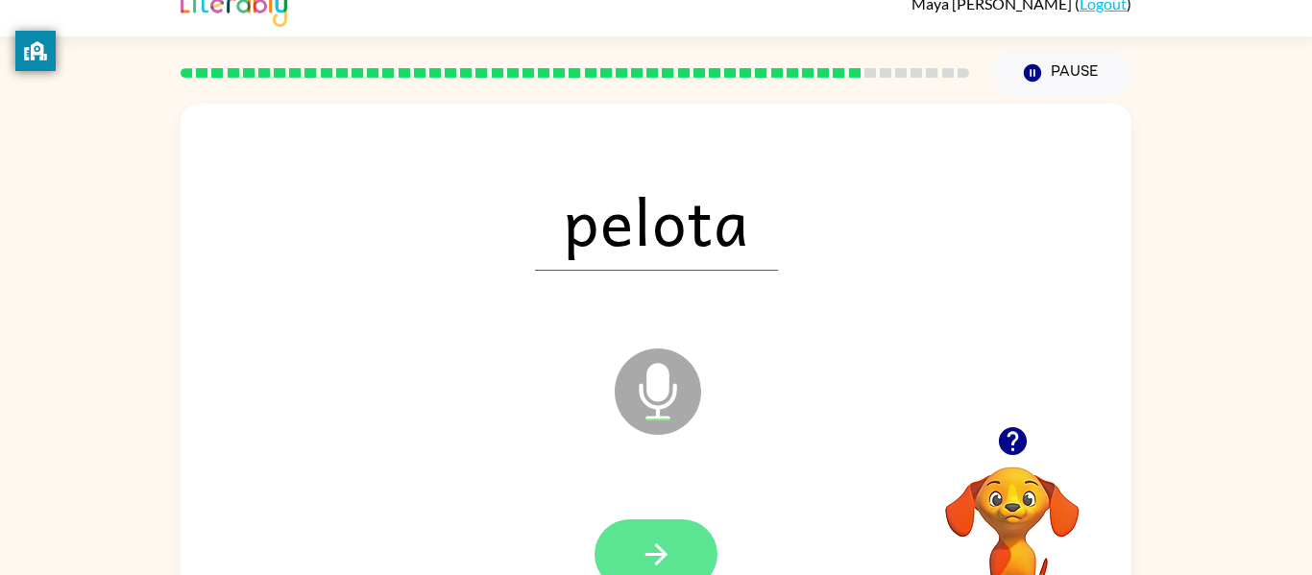
click at [660, 547] on icon "button" at bounding box center [655, 555] width 22 height 22
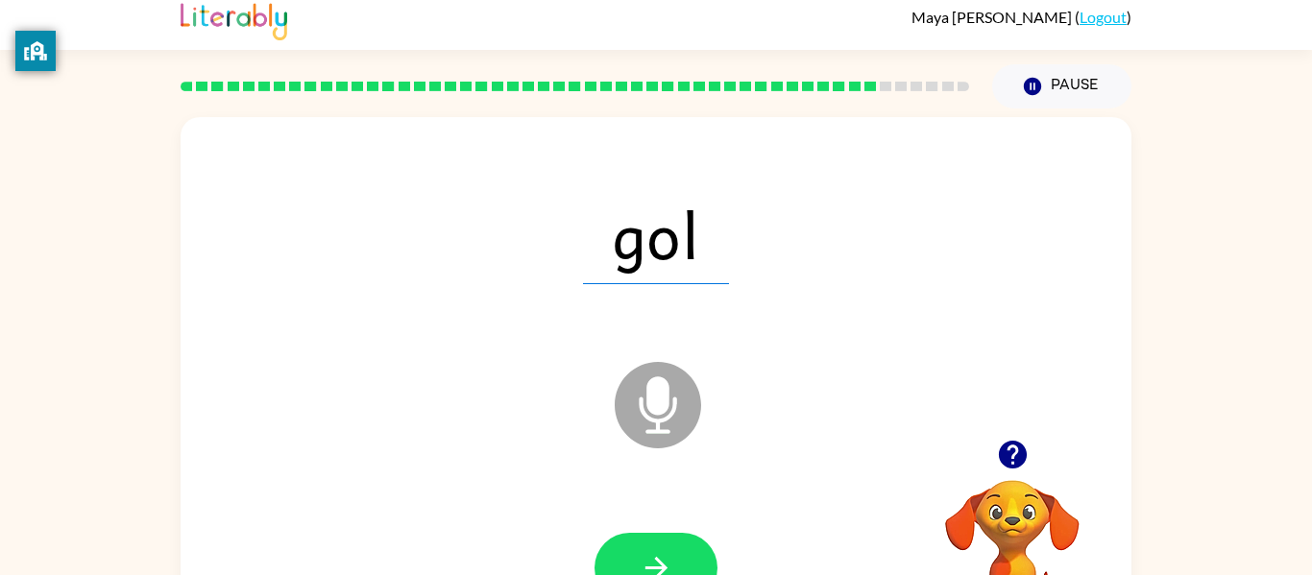
scroll to position [2, 0]
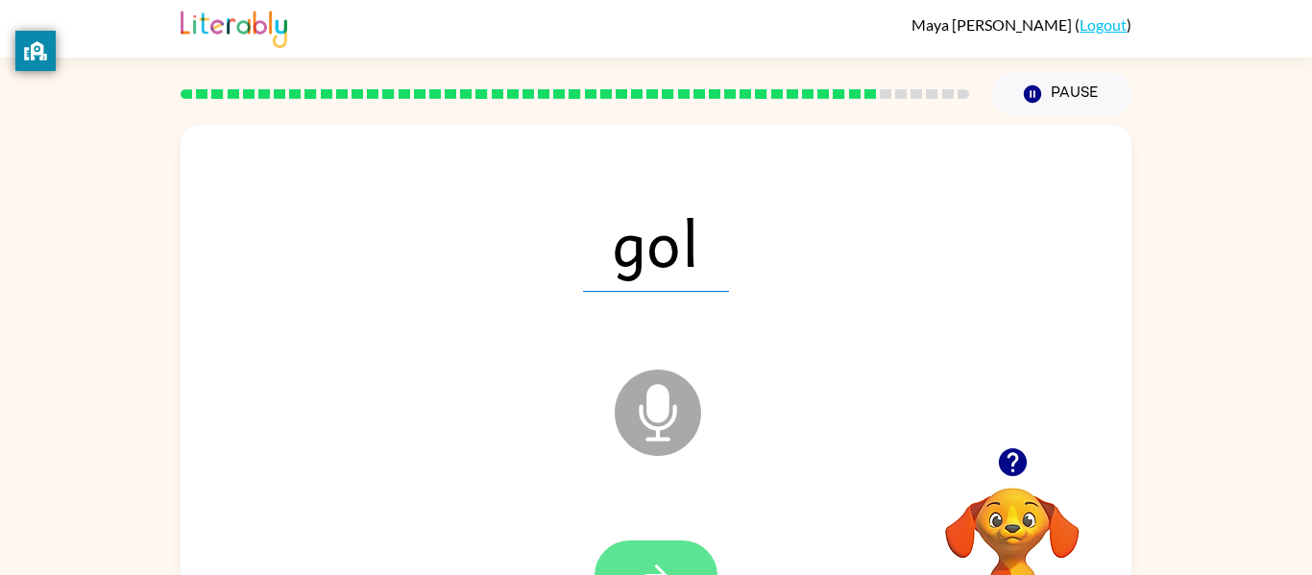
click at [679, 542] on button "button" at bounding box center [656, 576] width 123 height 70
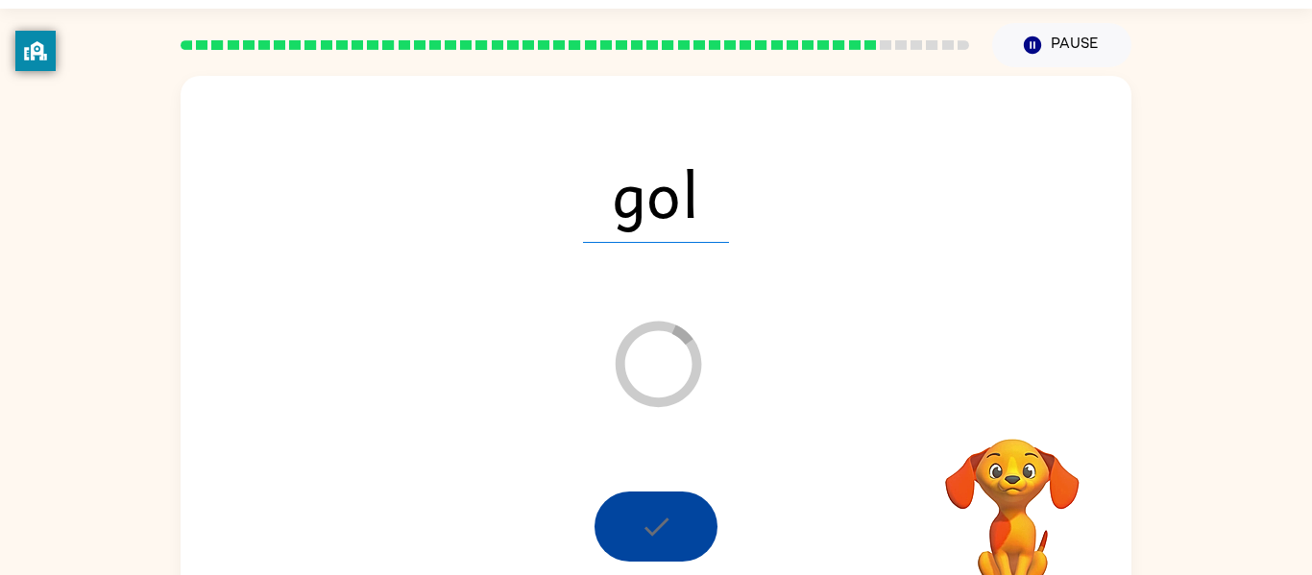
scroll to position [49, 0]
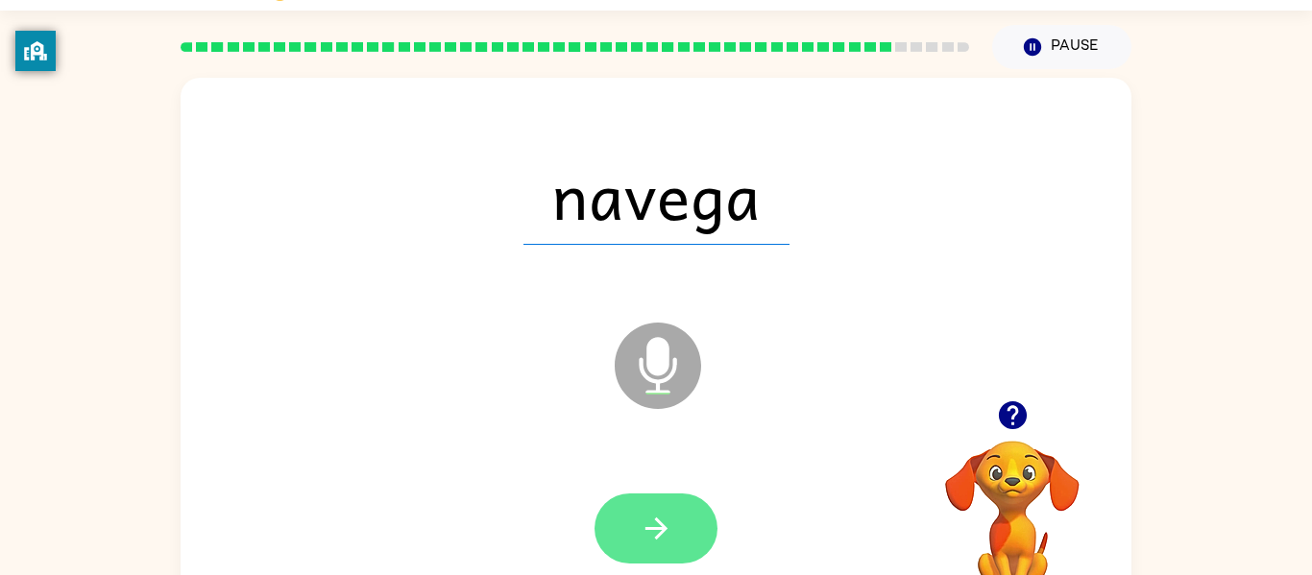
click at [675, 518] on button "button" at bounding box center [656, 529] width 123 height 70
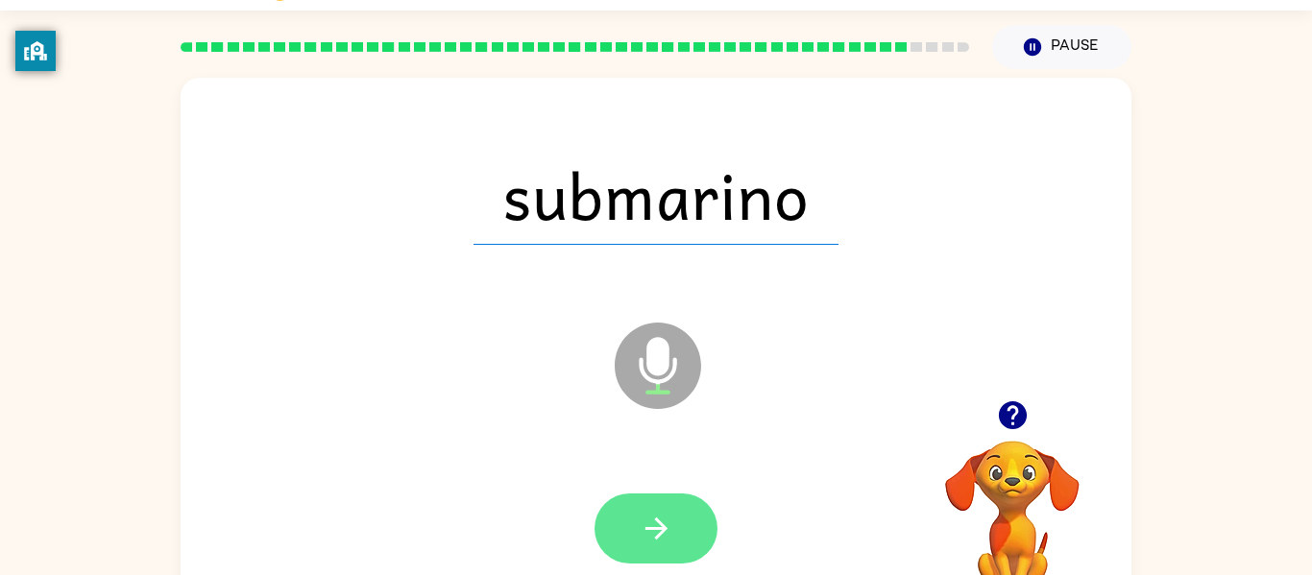
click at [673, 515] on button "button" at bounding box center [656, 529] width 123 height 70
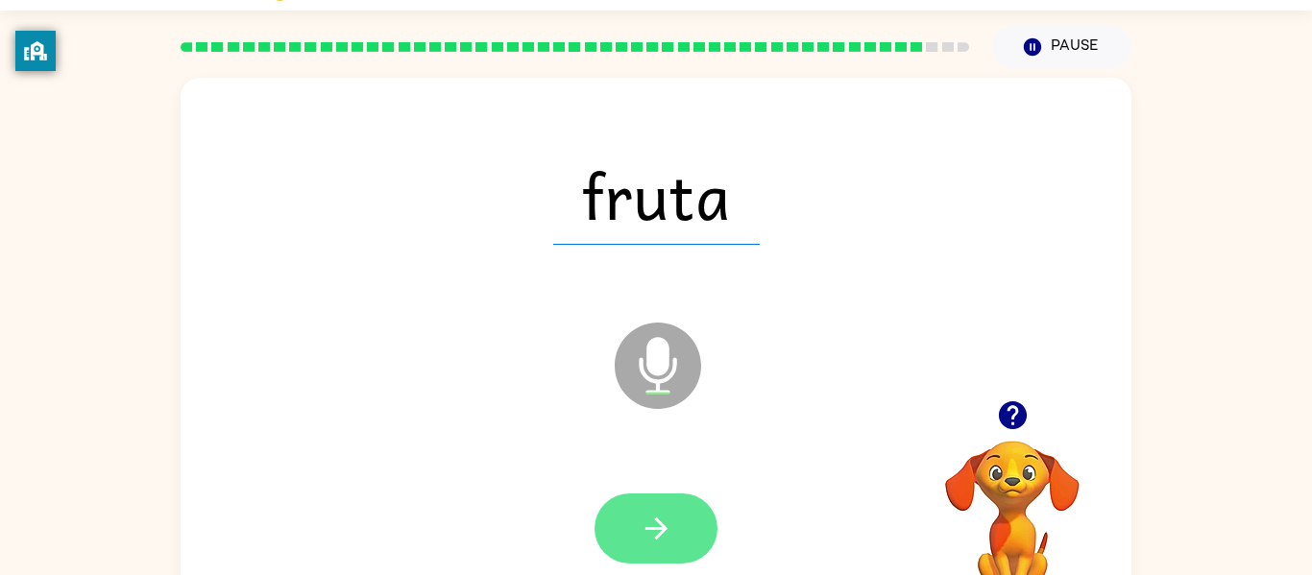
click at [675, 554] on button "button" at bounding box center [656, 529] width 123 height 70
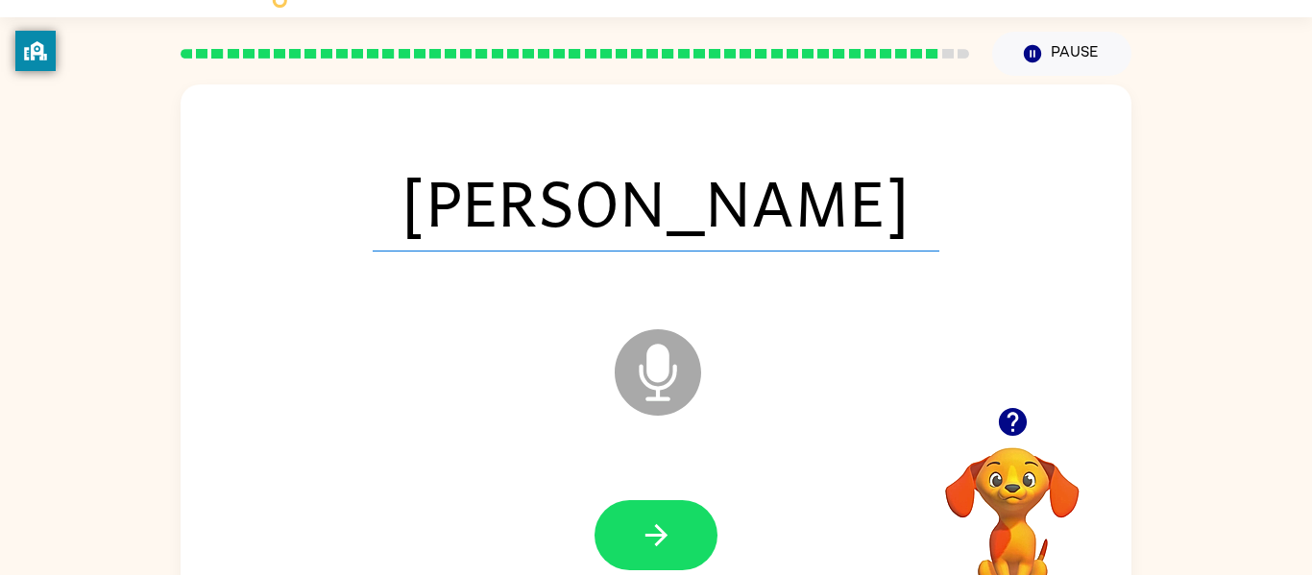
scroll to position [37, 0]
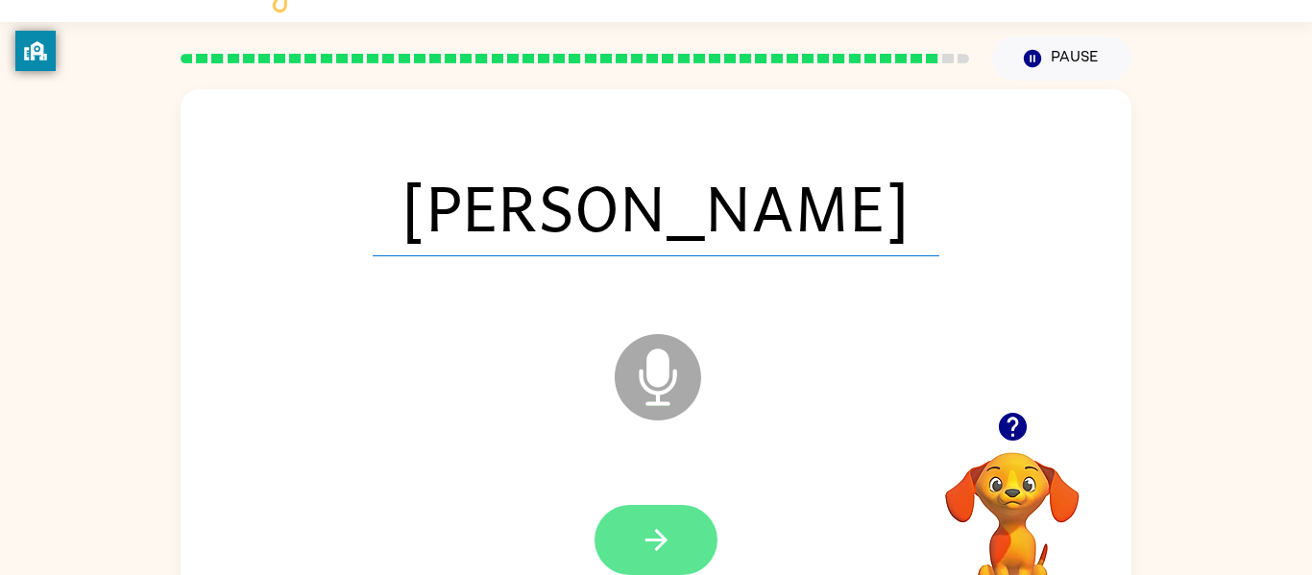
click at [651, 533] on icon "button" at bounding box center [657, 540] width 34 height 34
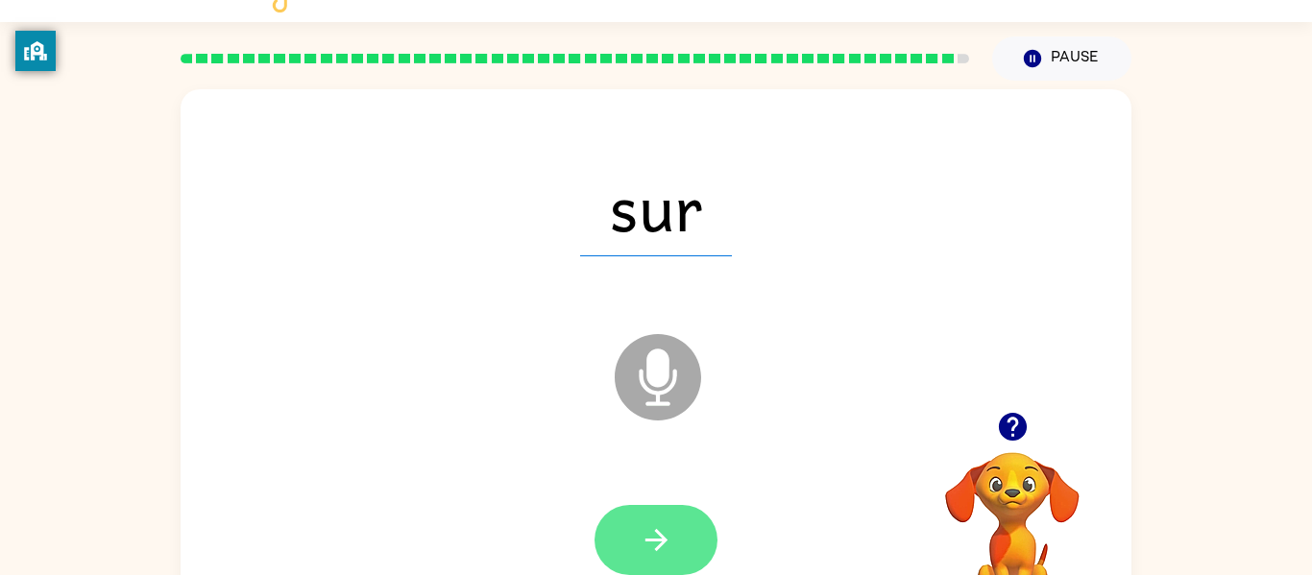
click at [685, 526] on button "button" at bounding box center [656, 540] width 123 height 70
